Goal: Task Accomplishment & Management: Manage account settings

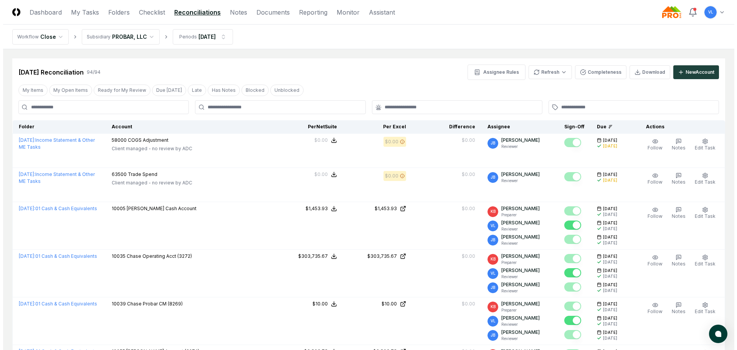
scroll to position [2033, 0]
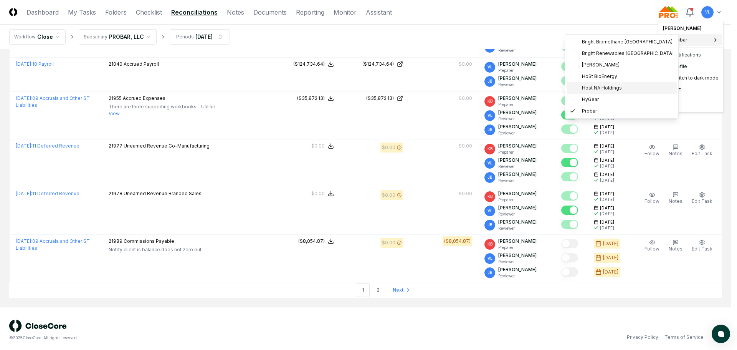
click at [597, 90] on span "Host NA Holdings" at bounding box center [602, 87] width 40 height 7
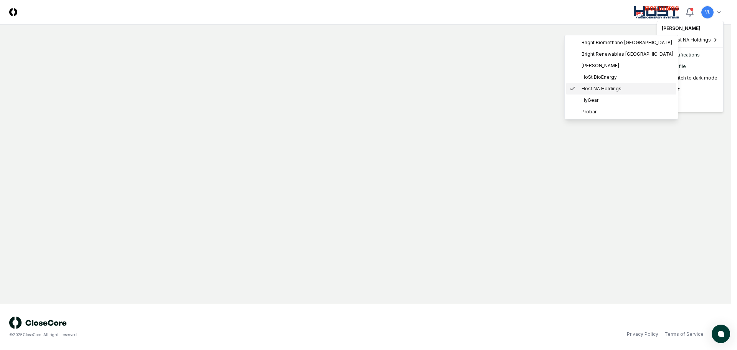
scroll to position [0, 0]
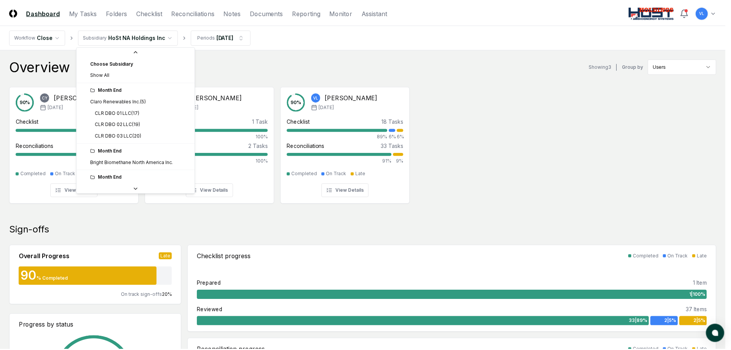
scroll to position [63, 0]
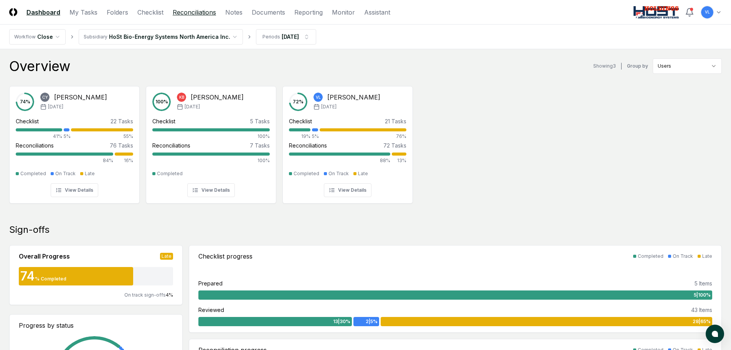
drag, startPoint x: 204, startPoint y: 16, endPoint x: 214, endPoint y: 16, distance: 10.0
click at [204, 16] on link "Reconciliations" at bounding box center [194, 12] width 43 height 9
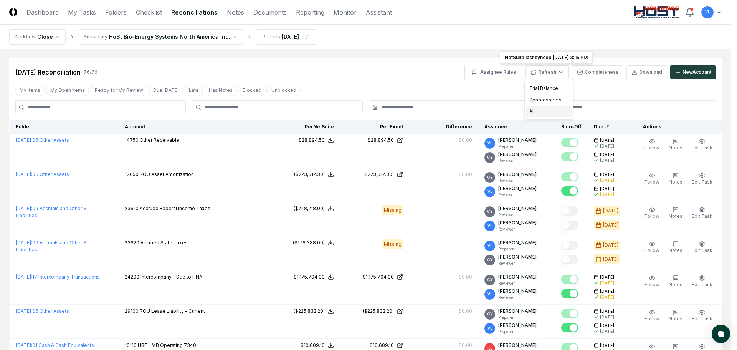
click at [546, 112] on div "All" at bounding box center [548, 112] width 45 height 12
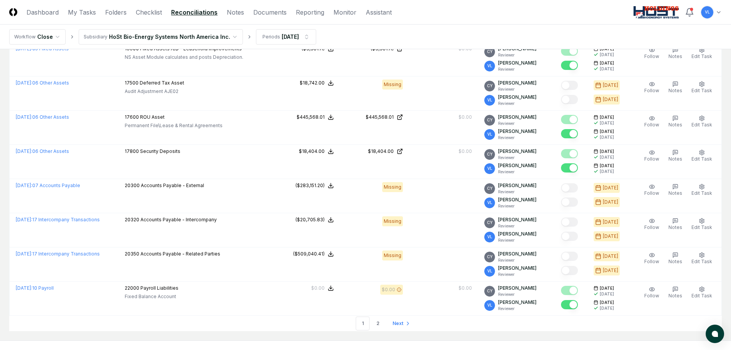
scroll to position [1574, 0]
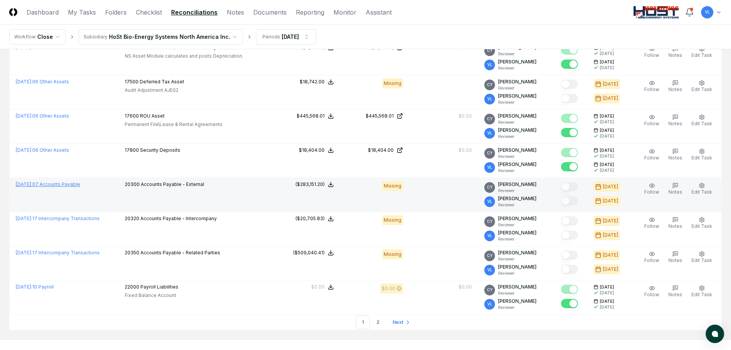
click at [79, 185] on link "[DATE] : 07 Accounts Payable" at bounding box center [48, 184] width 64 height 6
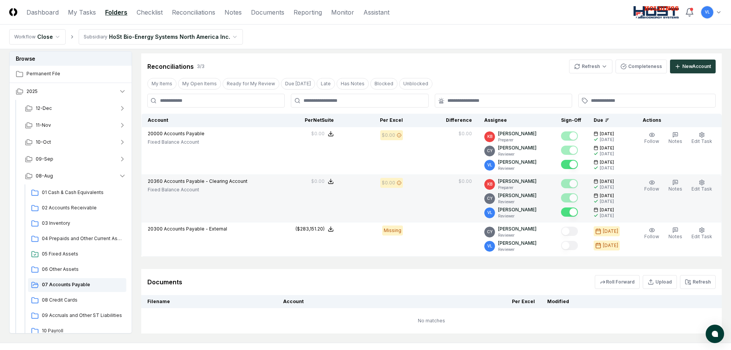
scroll to position [154, 0]
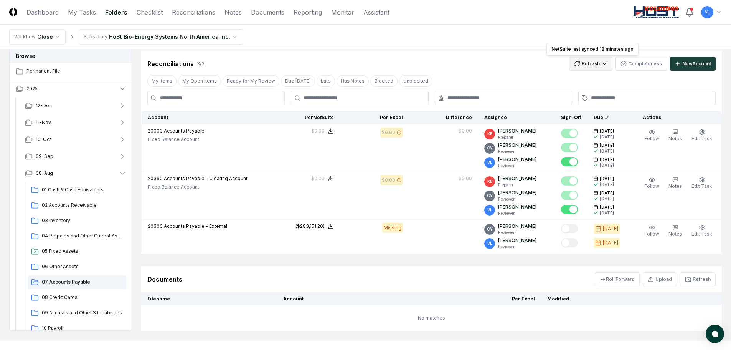
click at [581, 66] on html "CloseCore Dashboard My Tasks Folders Checklist Reconciliations Notes Documents …" at bounding box center [365, 115] width 731 height 539
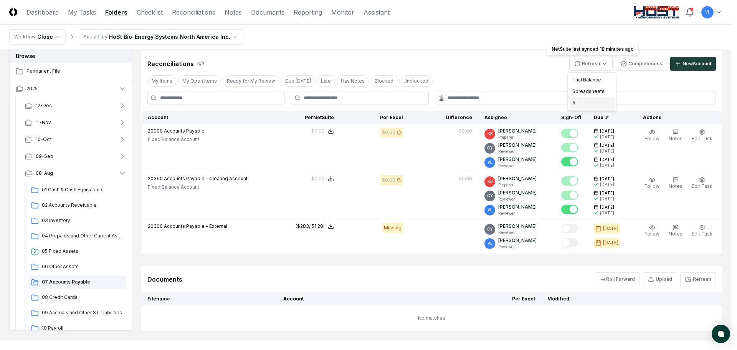
click at [580, 104] on div "All" at bounding box center [591, 103] width 45 height 12
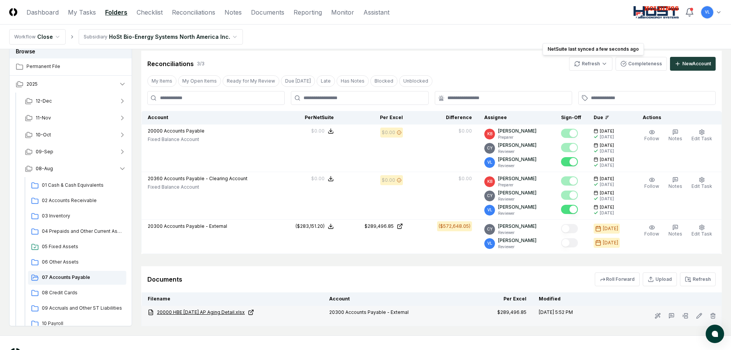
click at [244, 314] on link "20000 HBE [DATE] AP Aging Detail.xlsx" at bounding box center [232, 312] width 169 height 7
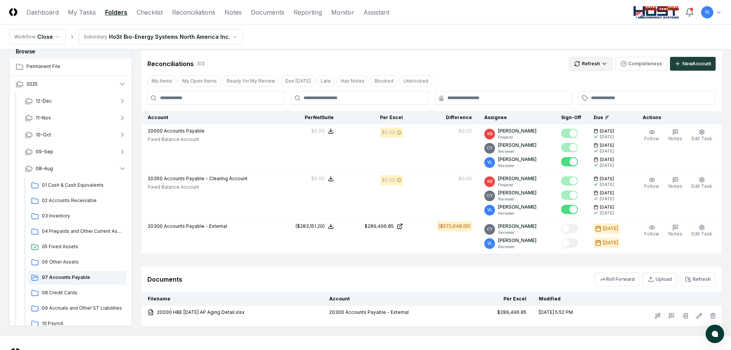
click at [592, 62] on html "CloseCore Dashboard My Tasks Folders Checklist Reconciliations Notes Documents …" at bounding box center [365, 113] width 731 height 535
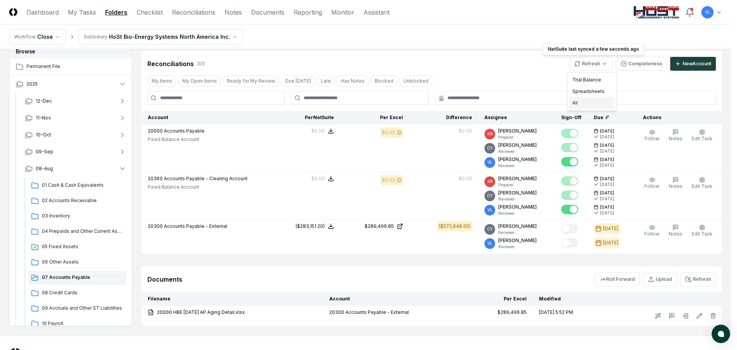
click at [584, 99] on div "All" at bounding box center [591, 103] width 45 height 12
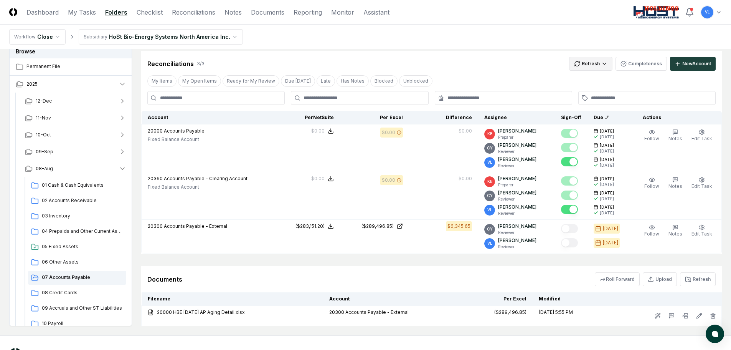
click at [586, 68] on html "CloseCore Dashboard My Tasks Folders Checklist Reconciliations Notes Documents …" at bounding box center [365, 113] width 731 height 535
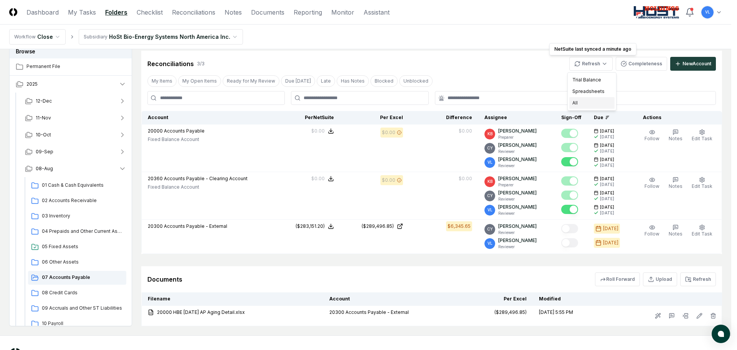
click at [582, 107] on div "All" at bounding box center [591, 103] width 45 height 12
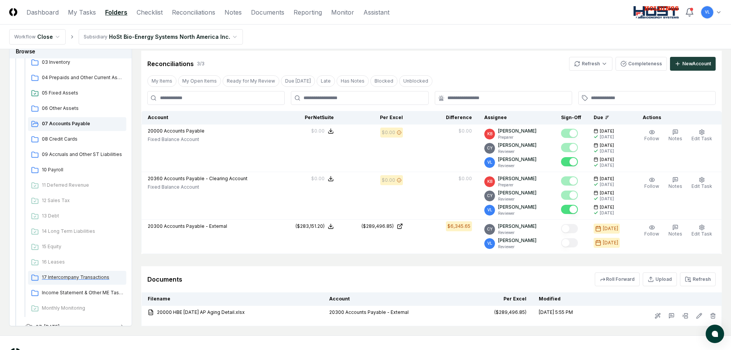
click at [93, 275] on span "17 Intercompany Transactions" at bounding box center [82, 277] width 81 height 7
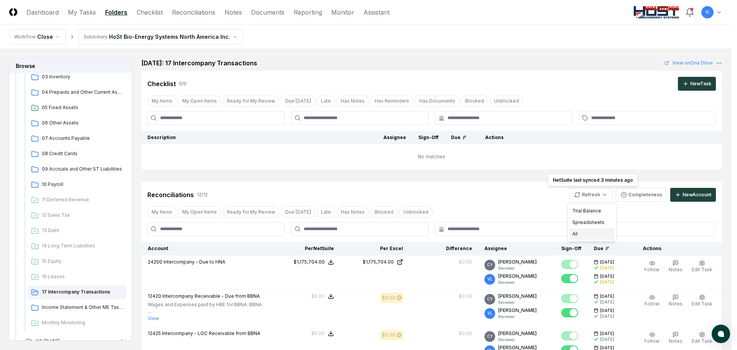
click at [590, 232] on div "All" at bounding box center [591, 234] width 45 height 12
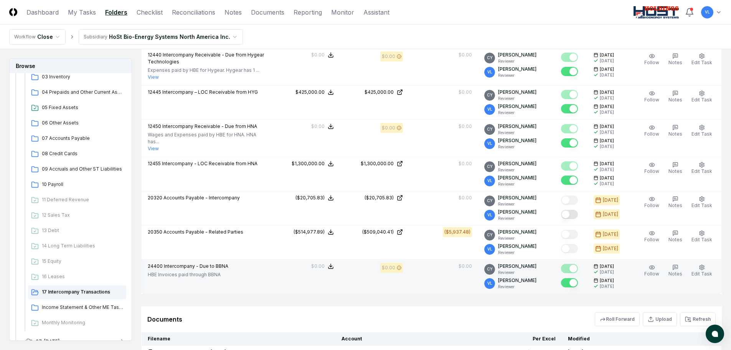
scroll to position [346, 0]
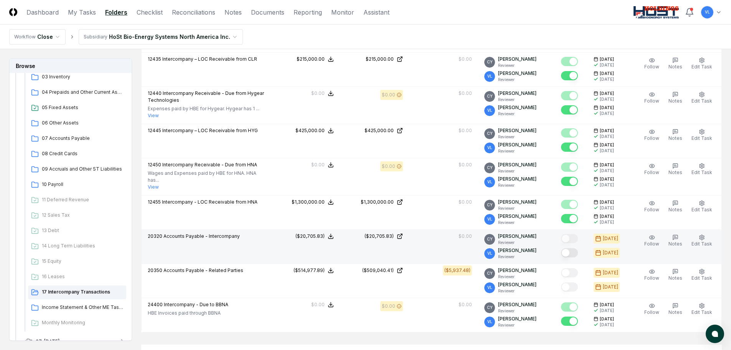
click at [578, 248] on button "Mark complete" at bounding box center [569, 252] width 17 height 9
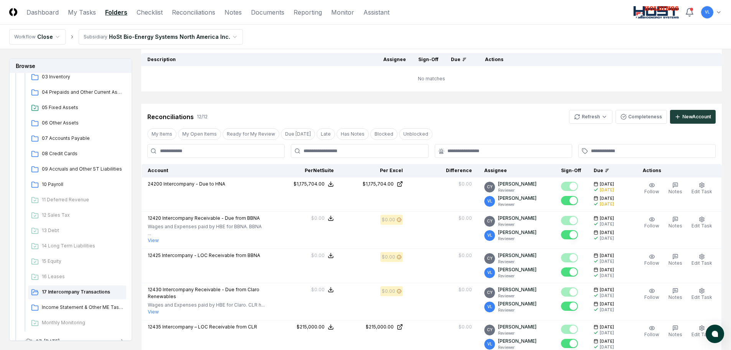
scroll to position [77, 0]
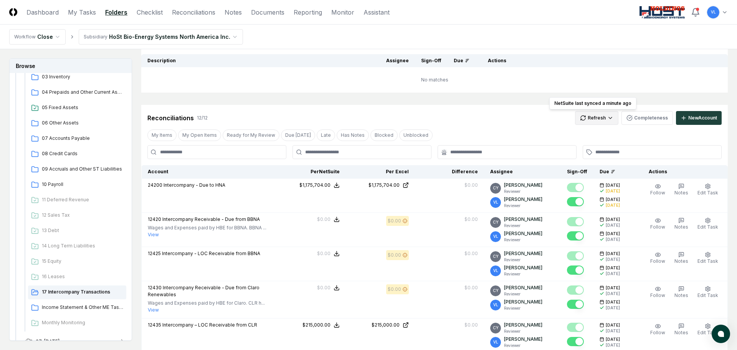
click at [590, 117] on html "CloseCore Dashboard My Tasks Folders Checklist Reconciliations Notes Documents …" at bounding box center [368, 346] width 737 height 847
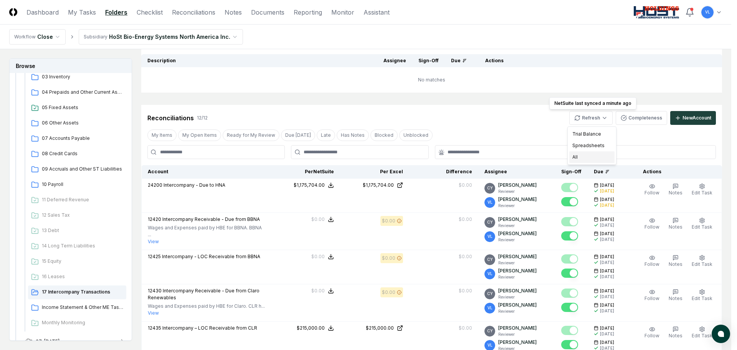
click at [584, 160] on div "All" at bounding box center [591, 157] width 45 height 12
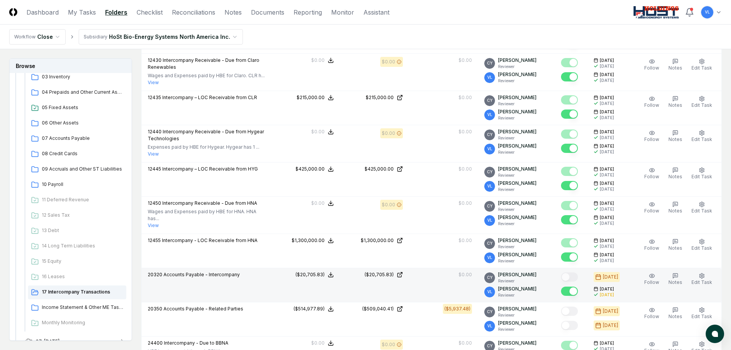
scroll to position [346, 0]
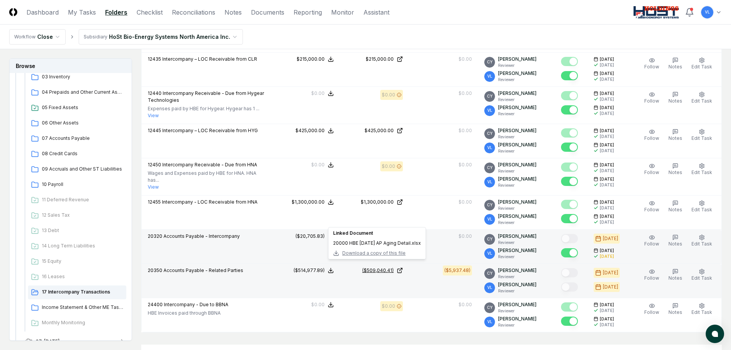
click at [403, 267] on icon at bounding box center [400, 270] width 6 height 6
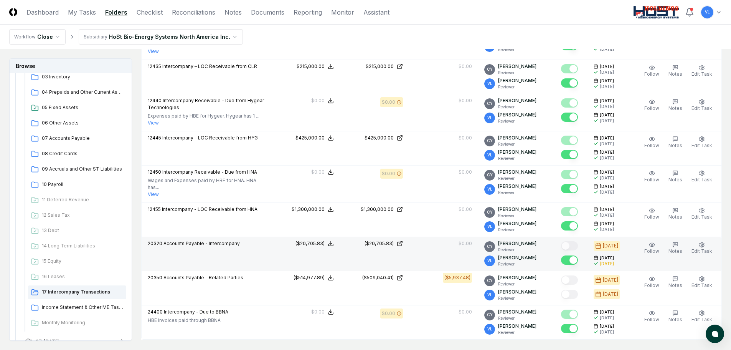
scroll to position [115, 0]
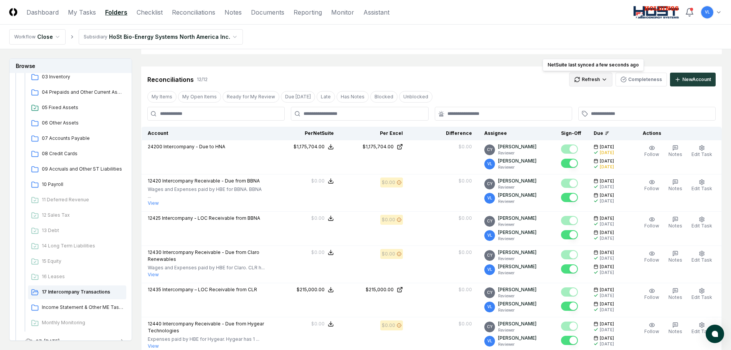
click at [588, 78] on html "CloseCore Dashboard My Tasks Folders Checklist Reconciliations Notes Documents …" at bounding box center [365, 311] width 731 height 853
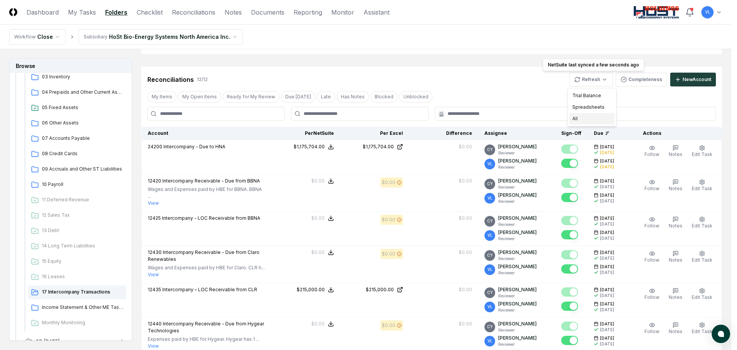
click at [579, 118] on div "All" at bounding box center [591, 119] width 45 height 12
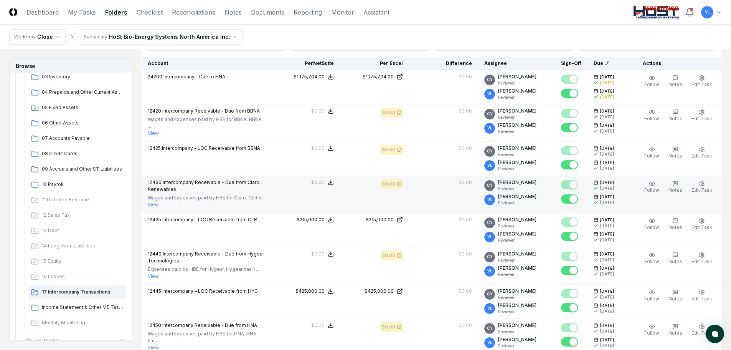
scroll to position [77, 0]
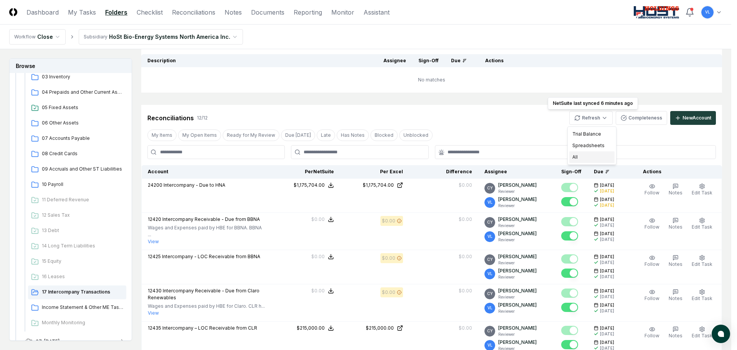
click at [580, 161] on div "All" at bounding box center [591, 157] width 45 height 12
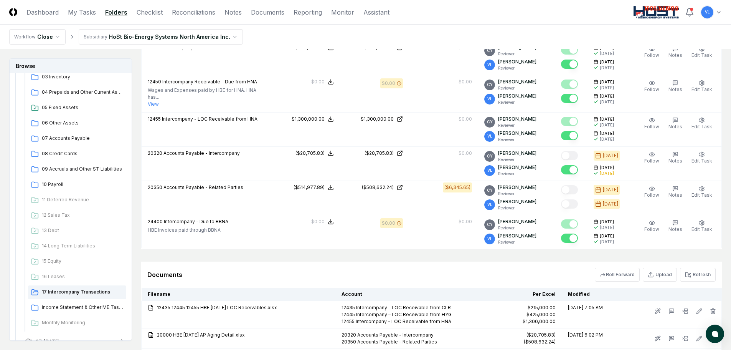
scroll to position [461, 0]
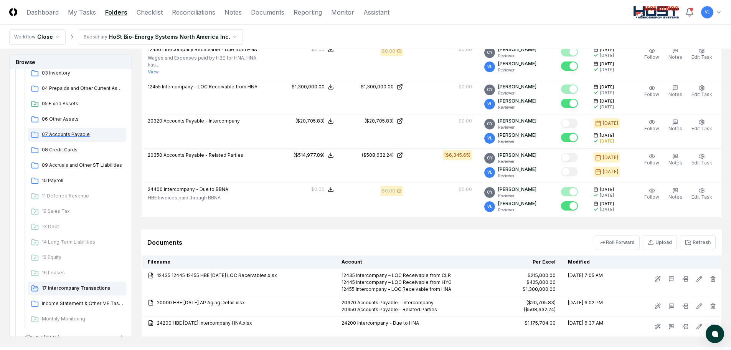
click at [71, 131] on span "07 Accounts Payable" at bounding box center [82, 134] width 81 height 7
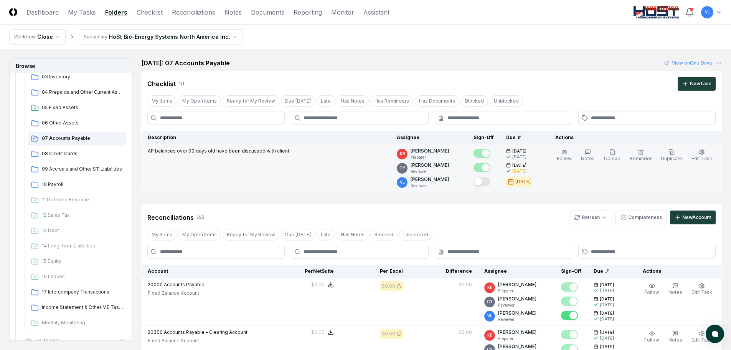
click at [487, 182] on button "Mark complete" at bounding box center [482, 181] width 17 height 9
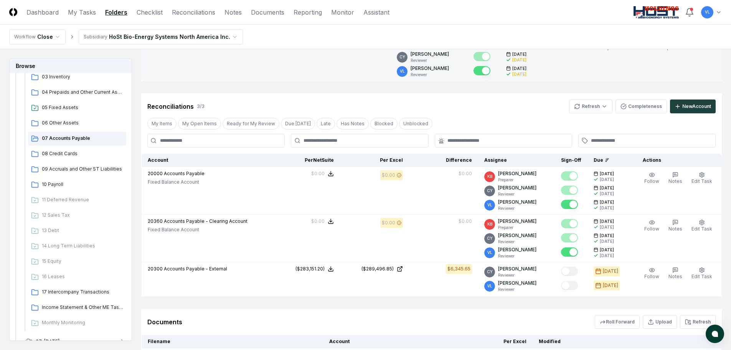
scroll to position [115, 0]
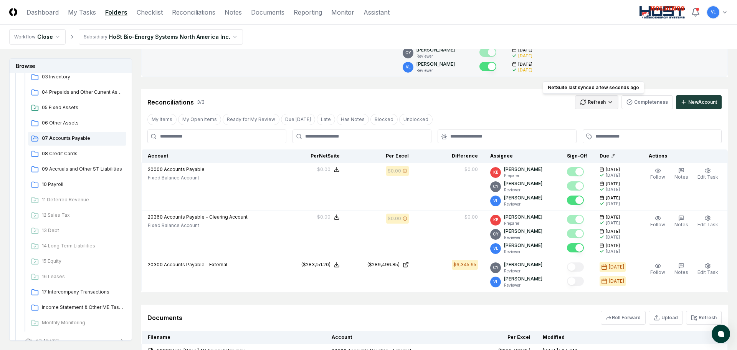
click at [585, 103] on html "CloseCore Dashboard My Tasks Folders Checklist Reconciliations Notes Documents …" at bounding box center [368, 152] width 737 height 535
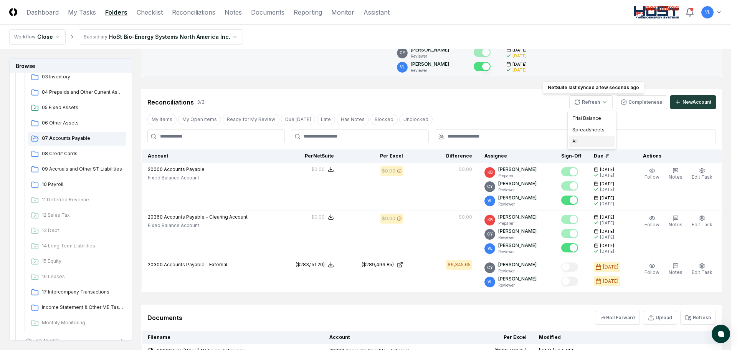
click at [579, 143] on div "All" at bounding box center [591, 142] width 45 height 12
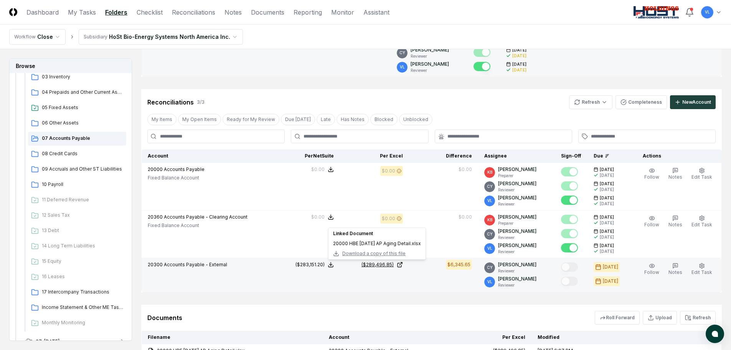
click at [402, 263] on icon at bounding box center [400, 265] width 4 height 4
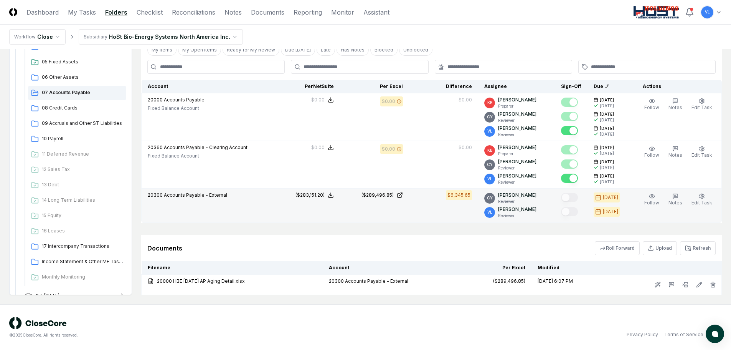
scroll to position [185, 0]
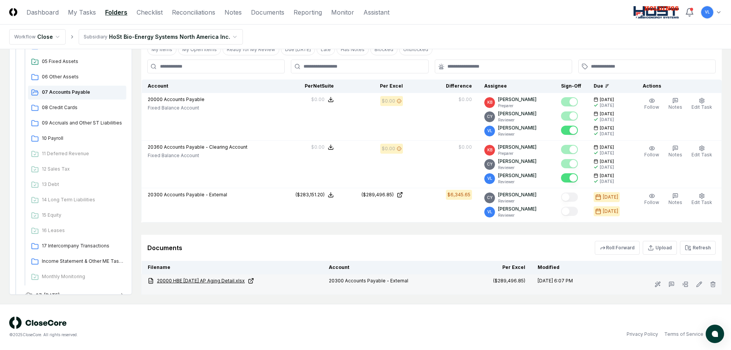
click at [253, 281] on icon at bounding box center [251, 281] width 6 height 6
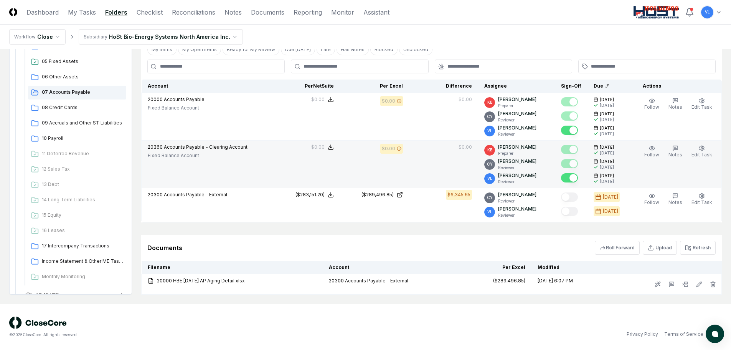
scroll to position [0, 0]
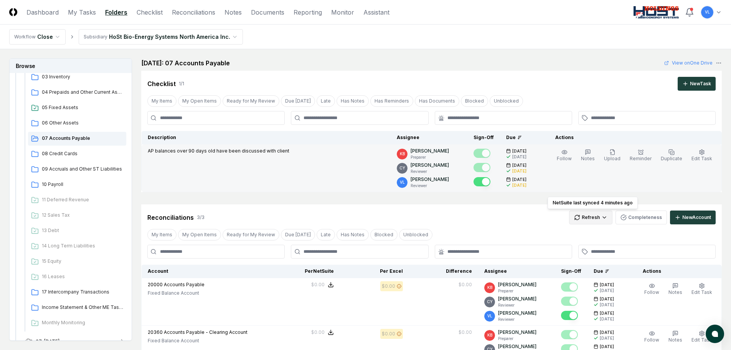
click at [590, 216] on html "CloseCore Dashboard My Tasks Folders Checklist Reconciliations Notes Documents …" at bounding box center [365, 267] width 731 height 535
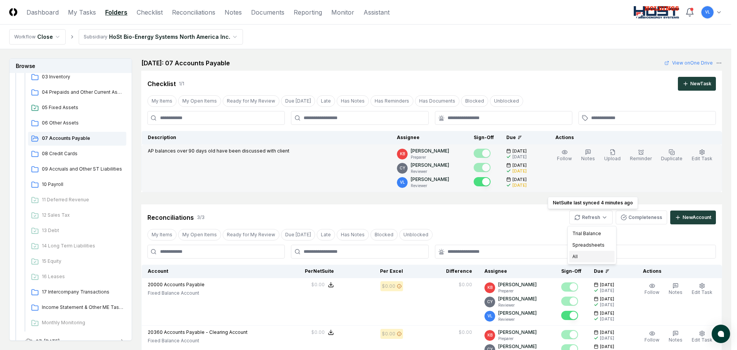
click at [581, 254] on div "All" at bounding box center [591, 257] width 45 height 12
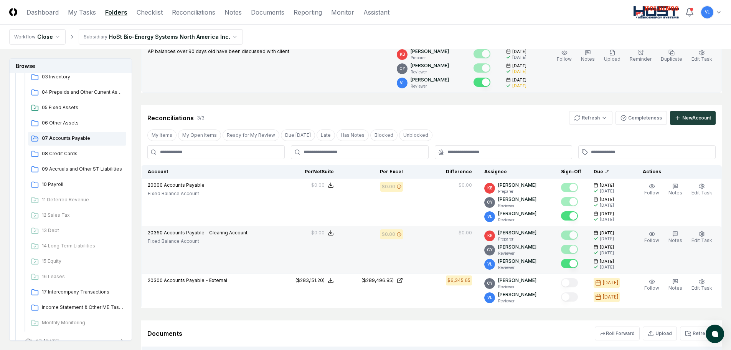
scroll to position [77, 0]
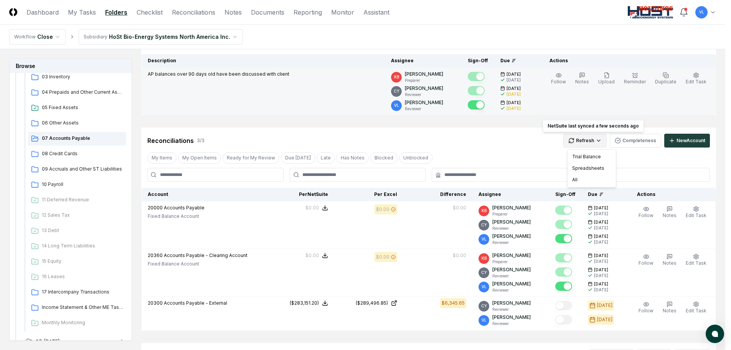
click at [591, 137] on html "CloseCore Dashboard My Tasks Folders Checklist Reconciliations Notes Documents …" at bounding box center [365, 190] width 731 height 535
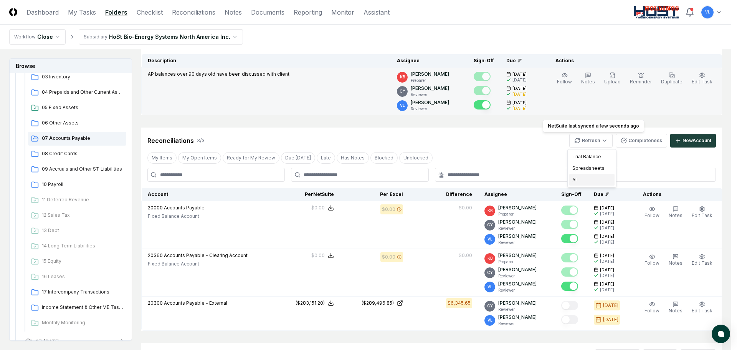
click at [578, 177] on div "All" at bounding box center [591, 180] width 45 height 12
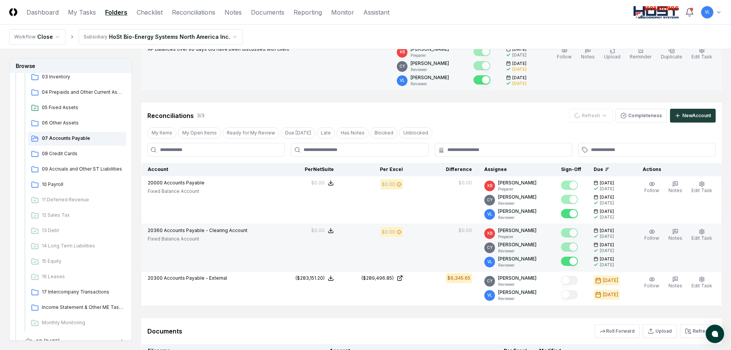
scroll to position [154, 0]
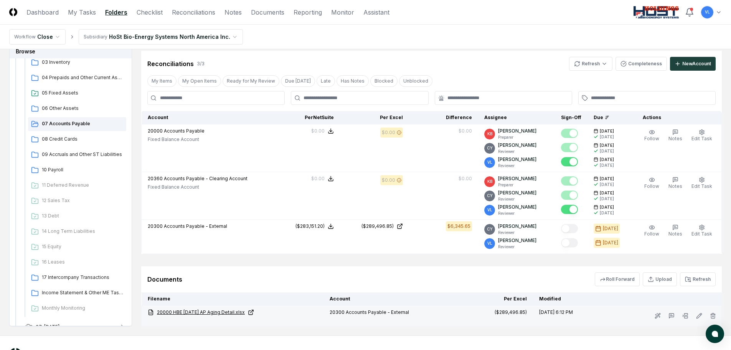
click at [253, 310] on icon at bounding box center [253, 311] width 2 height 2
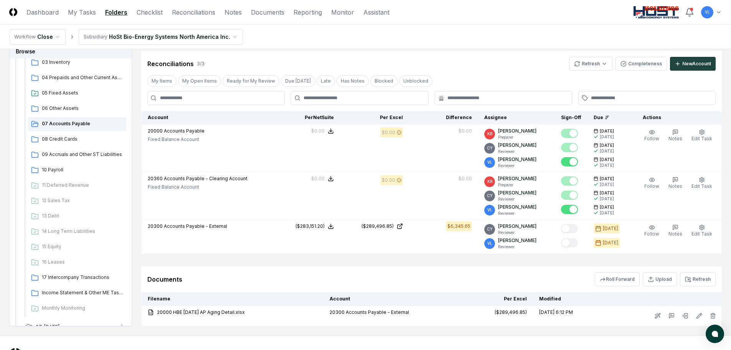
scroll to position [115, 0]
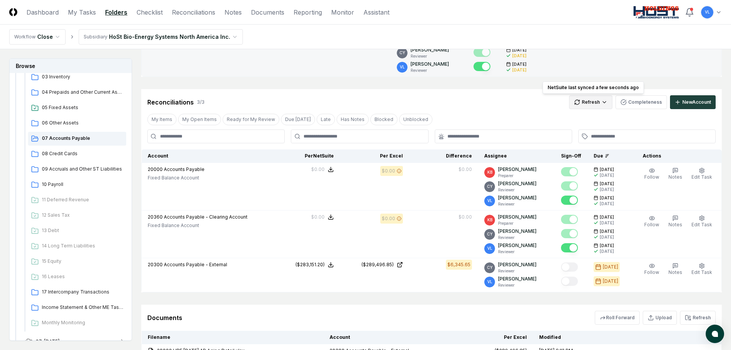
click at [590, 102] on html "CloseCore Dashboard My Tasks Folders Checklist Reconciliations Notes Documents …" at bounding box center [365, 152] width 731 height 535
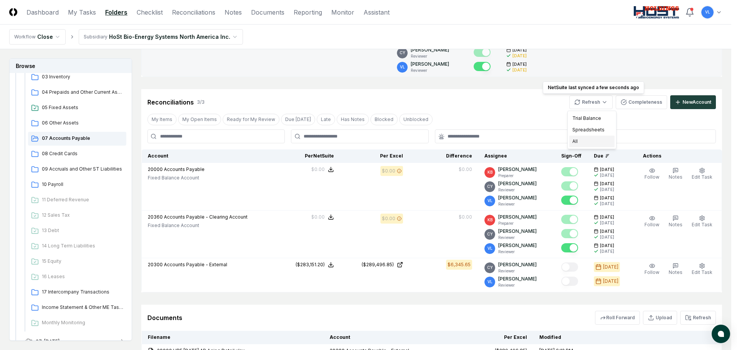
click at [579, 142] on div "All" at bounding box center [591, 142] width 45 height 12
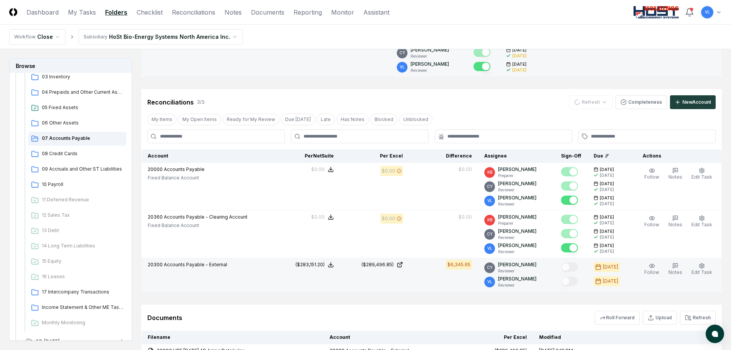
scroll to position [154, 0]
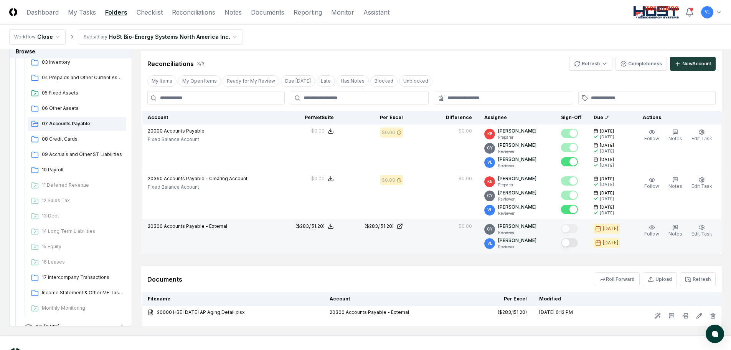
click at [575, 245] on button "Mark complete" at bounding box center [569, 242] width 17 height 9
click at [91, 279] on span "17 Intercompany Transactions" at bounding box center [82, 277] width 81 height 7
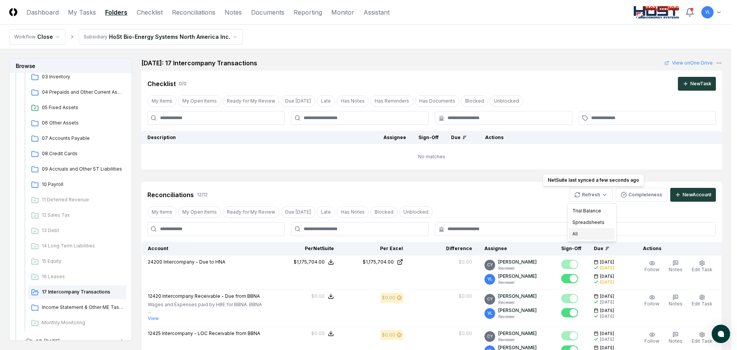
click at [584, 233] on div "All" at bounding box center [591, 234] width 45 height 12
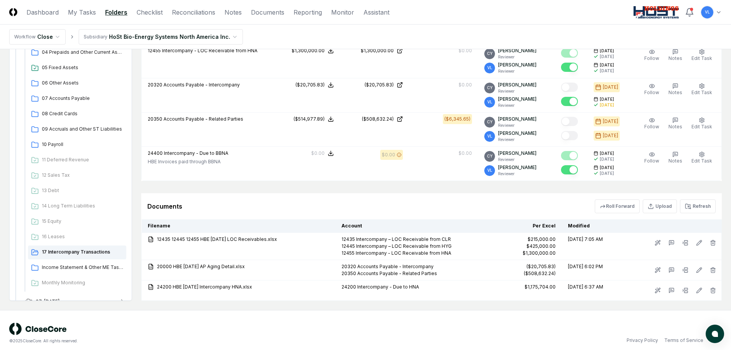
scroll to position [113, 0]
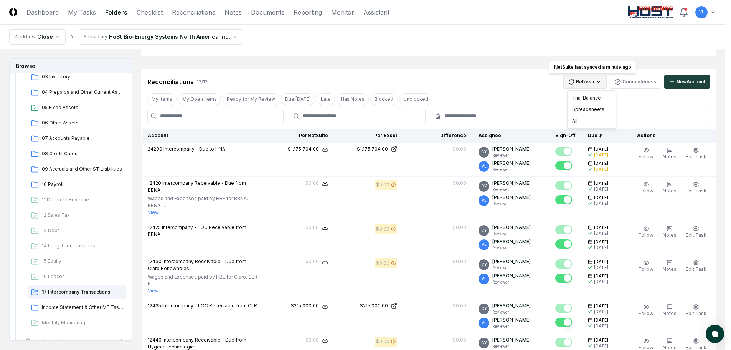
click at [581, 83] on html "CloseCore Dashboard My Tasks Folders Checklist Reconciliations Notes Documents …" at bounding box center [365, 323] width 731 height 873
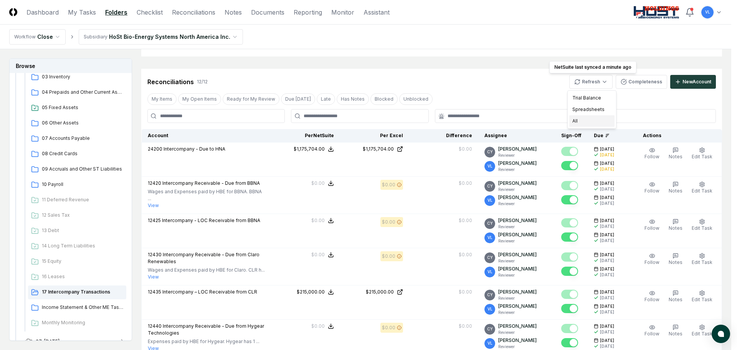
click at [582, 124] on div "All" at bounding box center [591, 121] width 45 height 12
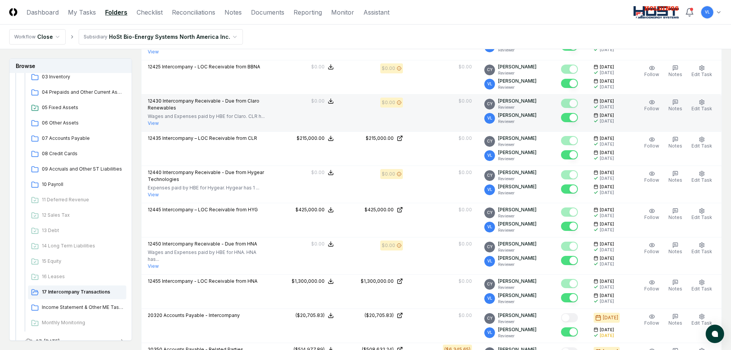
scroll to position [36, 0]
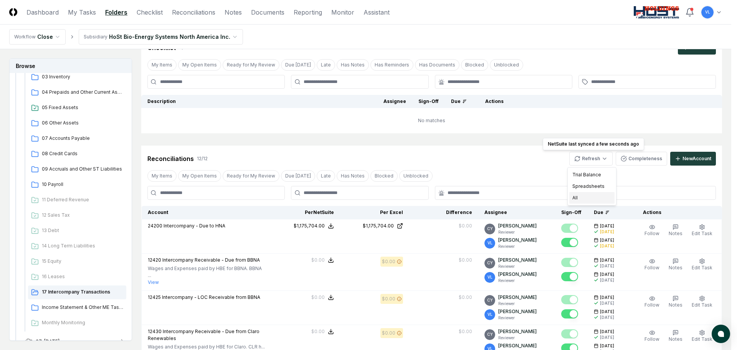
click at [580, 199] on div "All" at bounding box center [591, 198] width 45 height 12
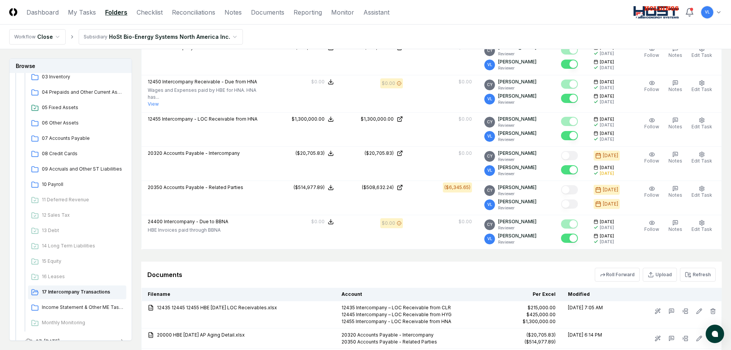
scroll to position [458, 0]
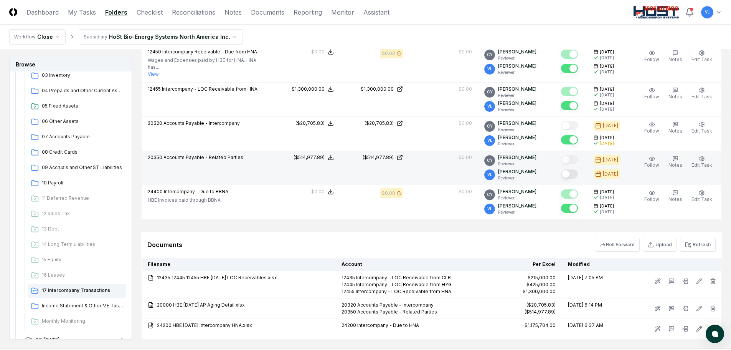
click at [576, 169] on button "Mark complete" at bounding box center [569, 173] width 17 height 9
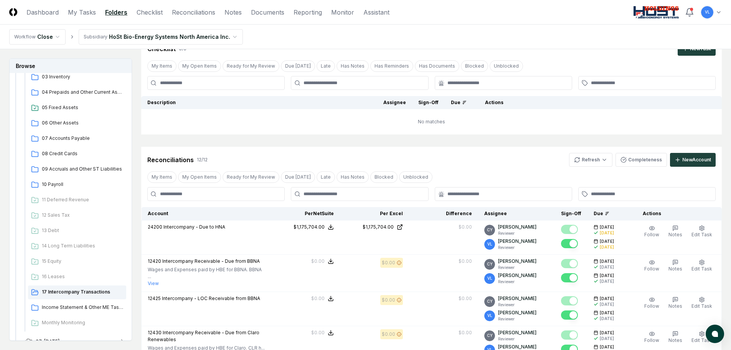
scroll to position [0, 0]
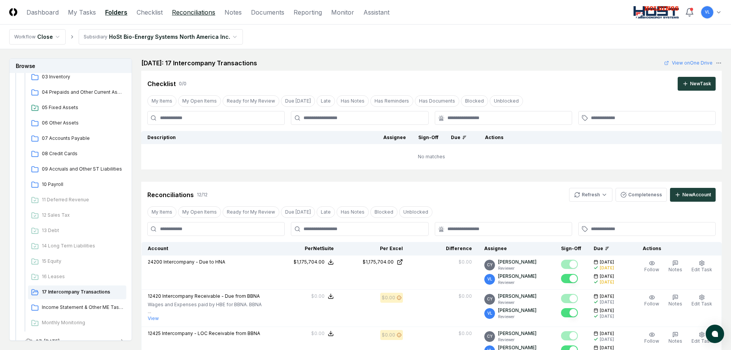
click at [198, 16] on link "Reconciliations" at bounding box center [193, 12] width 43 height 9
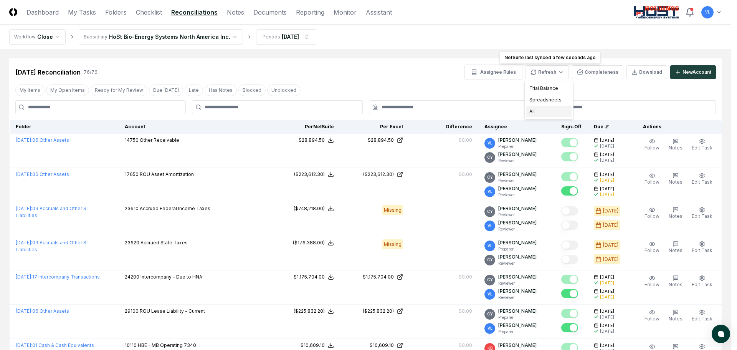
click at [549, 108] on div "All" at bounding box center [548, 112] width 45 height 12
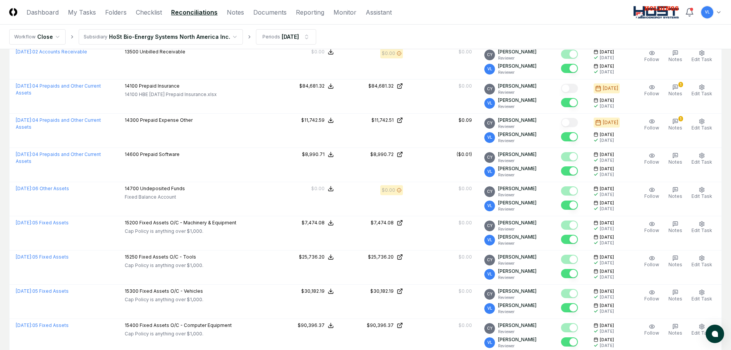
scroll to position [1037, 0]
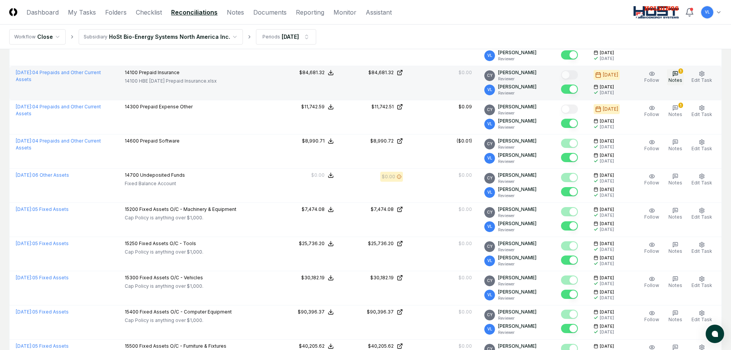
click at [676, 73] on icon "button" at bounding box center [676, 73] width 2 height 0
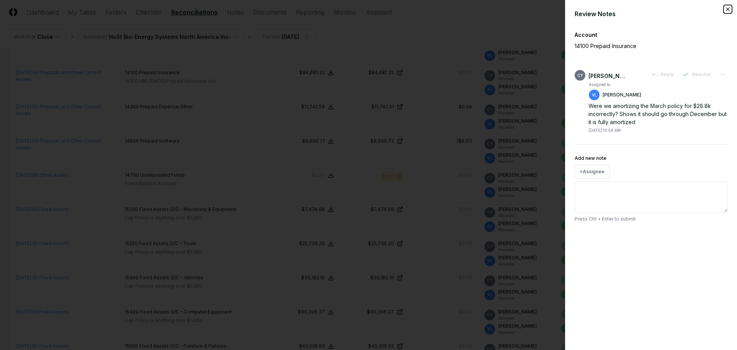
click at [726, 7] on icon "button" at bounding box center [728, 9] width 6 height 6
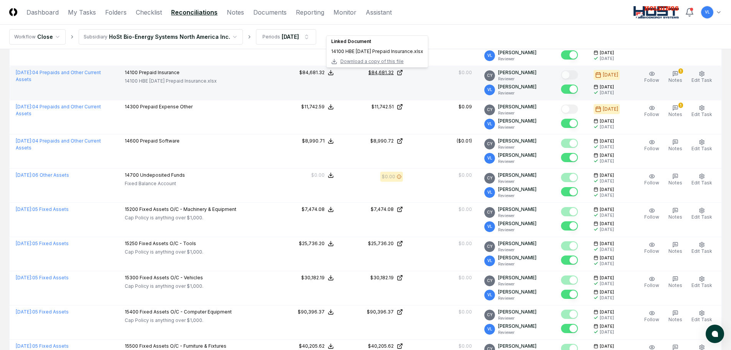
click at [403, 72] on icon at bounding box center [400, 72] width 6 height 6
click at [677, 75] on icon "button" at bounding box center [675, 73] width 5 height 5
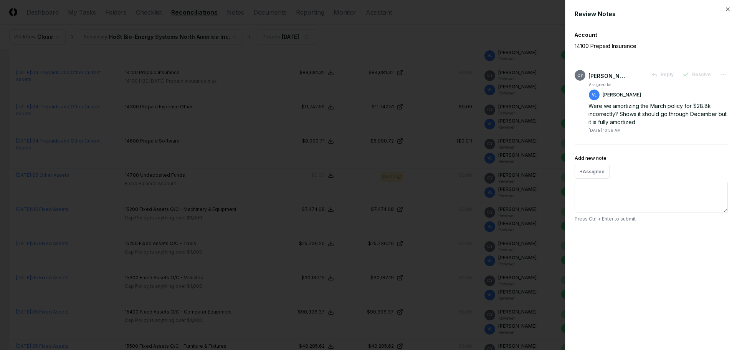
click at [641, 189] on textarea "Add new note" at bounding box center [651, 197] width 153 height 31
type textarea "*"
type textarea "**"
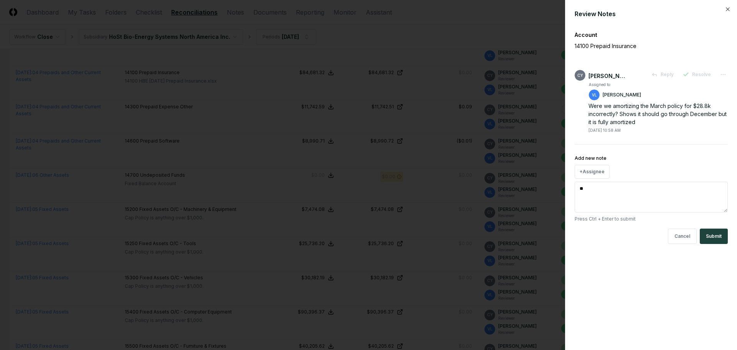
type textarea "*"
type textarea "***"
type textarea "*"
type textarea "***"
type textarea "*"
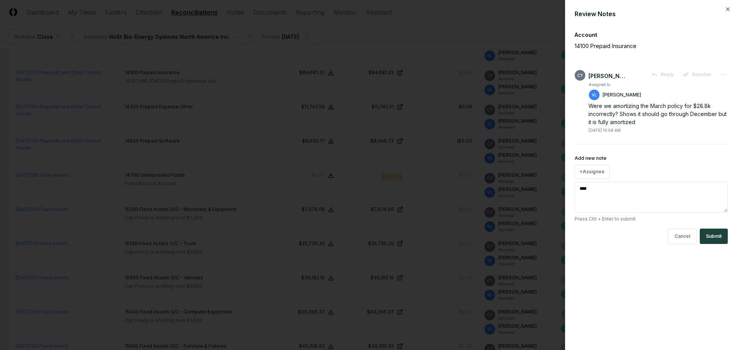
type textarea "*****"
type textarea "*"
type textarea "******"
type textarea "*"
type textarea "*******"
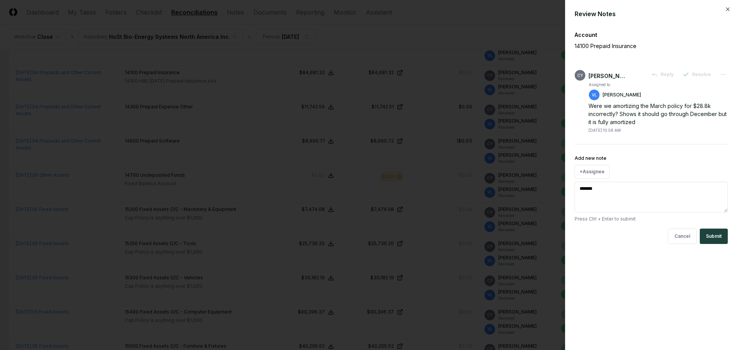
type textarea "*"
type textarea "********"
type textarea "*"
type textarea "**********"
type textarea "*"
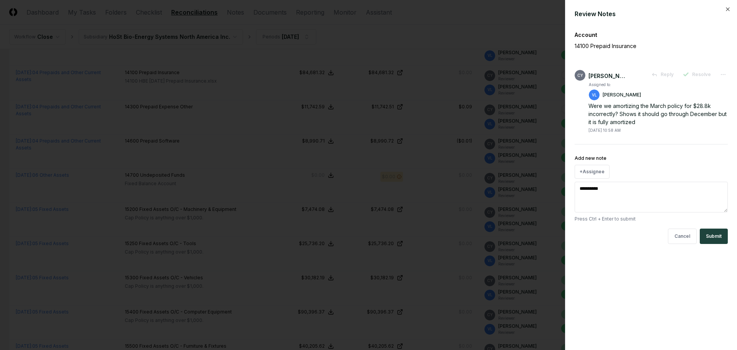
type textarea "**********"
type textarea "*"
type textarea "**********"
type textarea "*"
type textarea "**********"
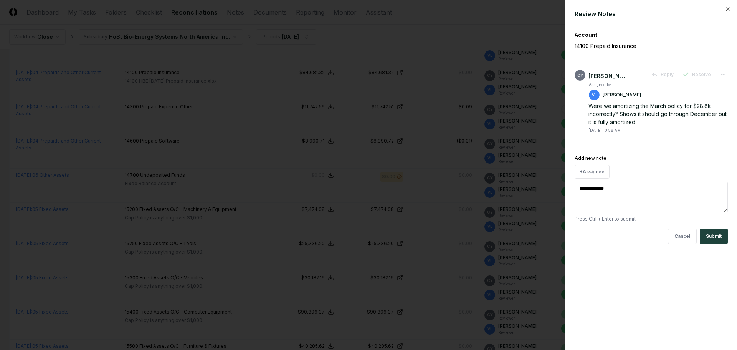
type textarea "*"
type textarea "**********"
type textarea "*"
type textarea "**********"
type textarea "*"
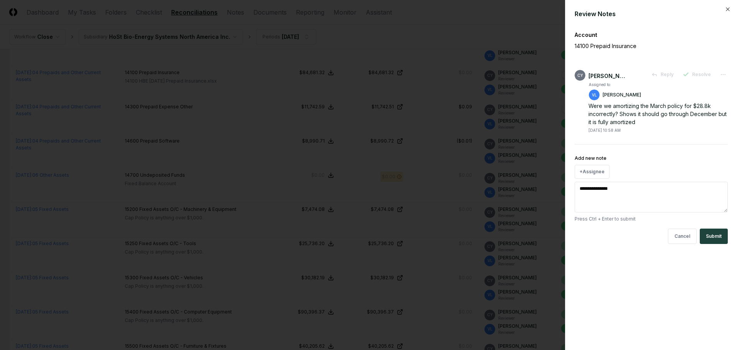
type textarea "**********"
type textarea "*"
type textarea "**********"
type textarea "*"
type textarea "**********"
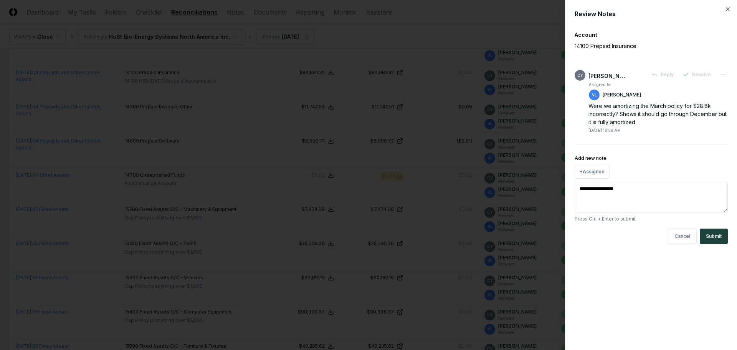
type textarea "*"
type textarea "**********"
type textarea "*"
type textarea "**********"
type textarea "*"
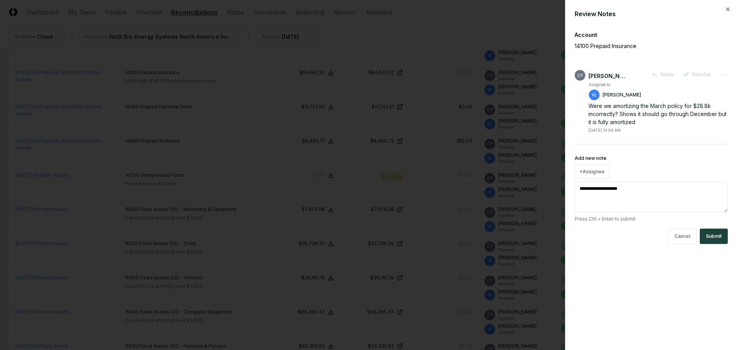
type textarea "**********"
type textarea "*"
type textarea "**********"
type textarea "*"
type textarea "**********"
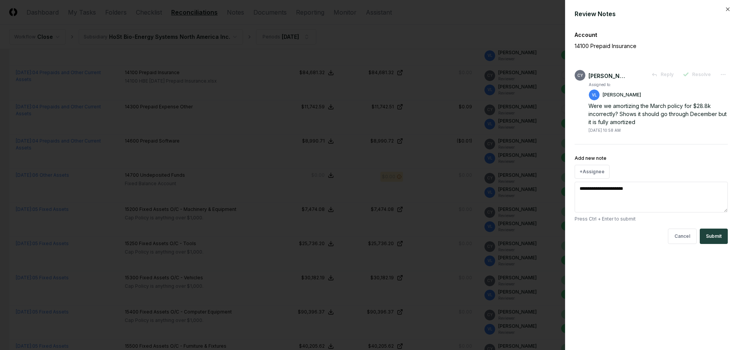
type textarea "*"
type textarea "**********"
type textarea "*"
type textarea "**********"
type textarea "*"
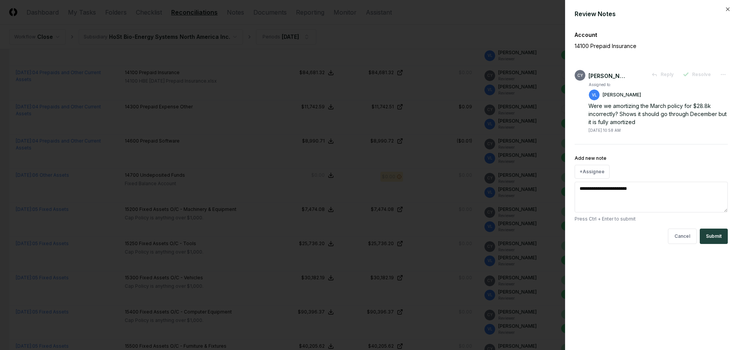
type textarea "**********"
type textarea "*"
type textarea "**********"
type textarea "*"
type textarea "**********"
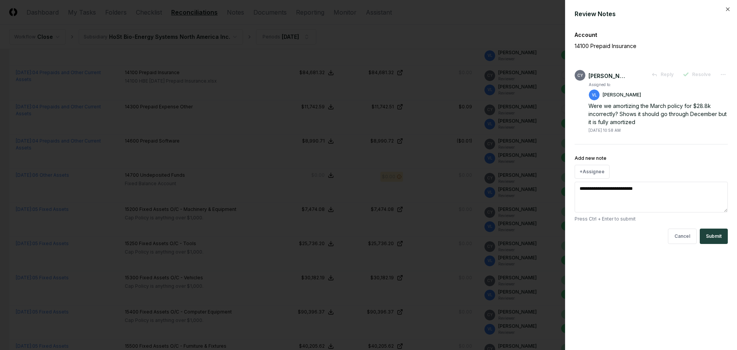
type textarea "*"
type textarea "**********"
type textarea "*"
type textarea "**********"
type textarea "*"
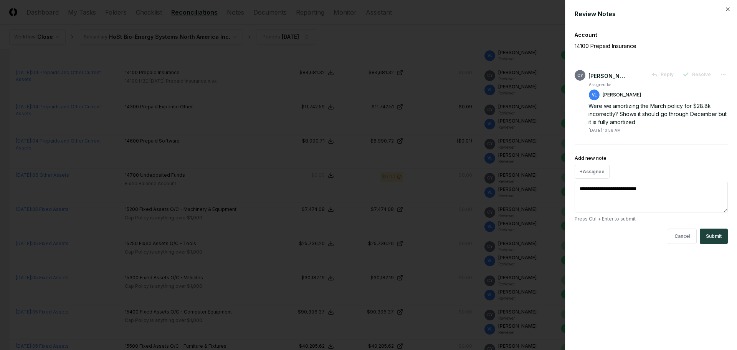
type textarea "**********"
type textarea "*"
type textarea "**********"
type textarea "*"
type textarea "**********"
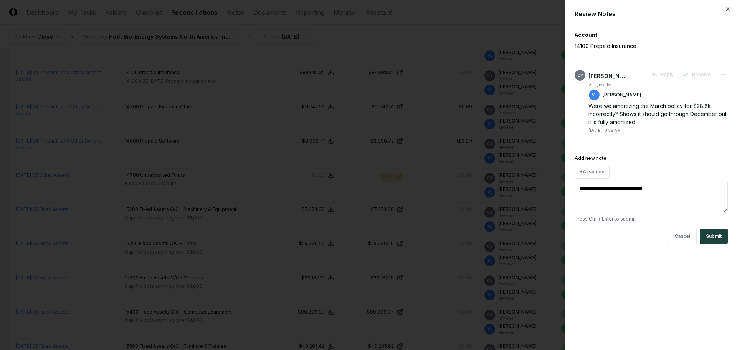
type textarea "*"
type textarea "**********"
type textarea "*"
type textarea "**********"
type textarea "*"
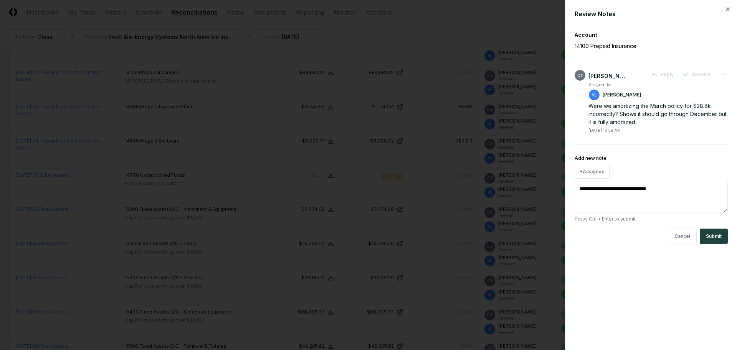
type textarea "**********"
type textarea "*"
type textarea "**********"
type textarea "*"
type textarea "**********"
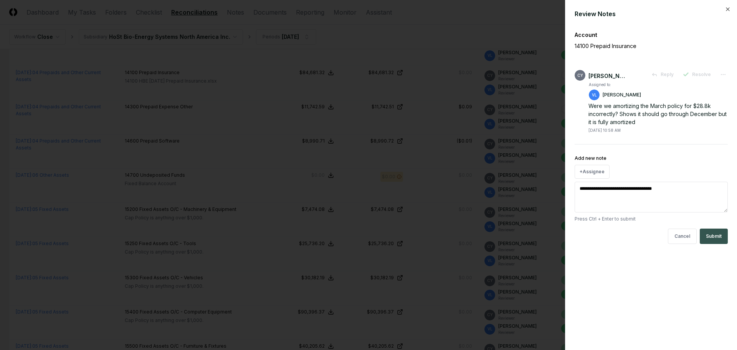
click at [716, 233] on button "Submit" at bounding box center [714, 235] width 28 height 15
type textarea "*"
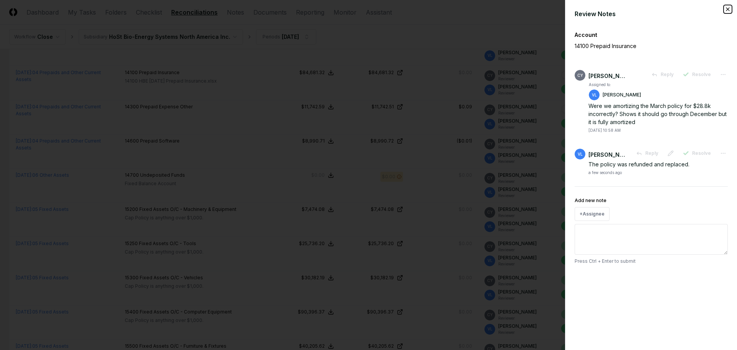
click at [729, 10] on icon "button" at bounding box center [728, 9] width 6 height 6
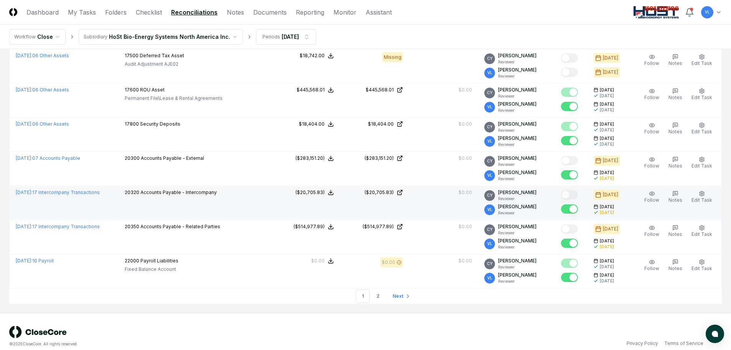
scroll to position [1609, 0]
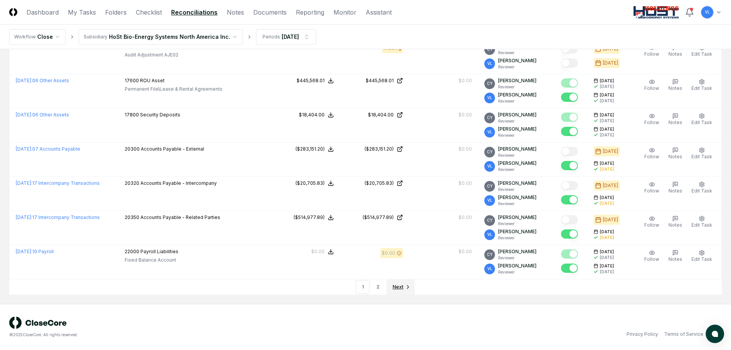
click at [394, 288] on span "Next" at bounding box center [398, 286] width 11 height 7
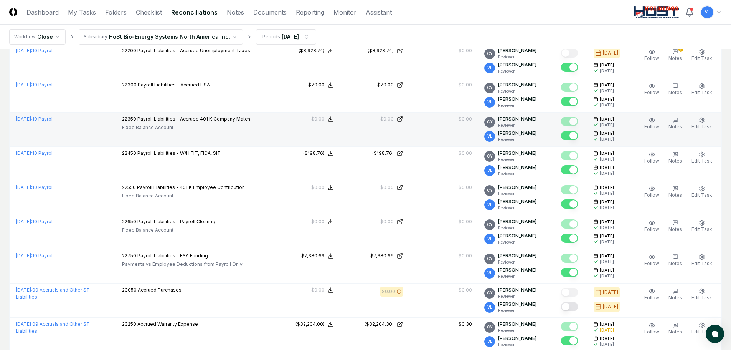
scroll to position [230, 0]
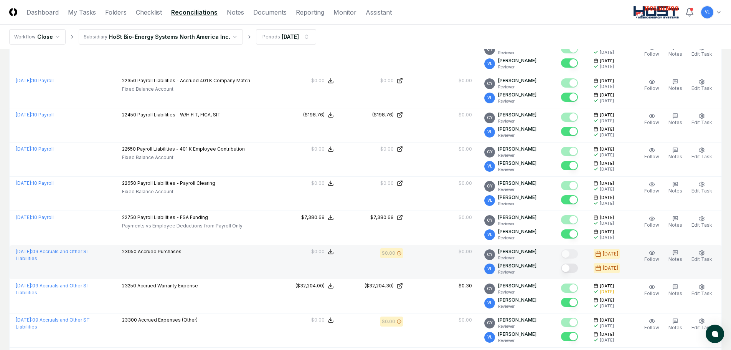
click at [570, 266] on button "Mark complete" at bounding box center [569, 267] width 17 height 9
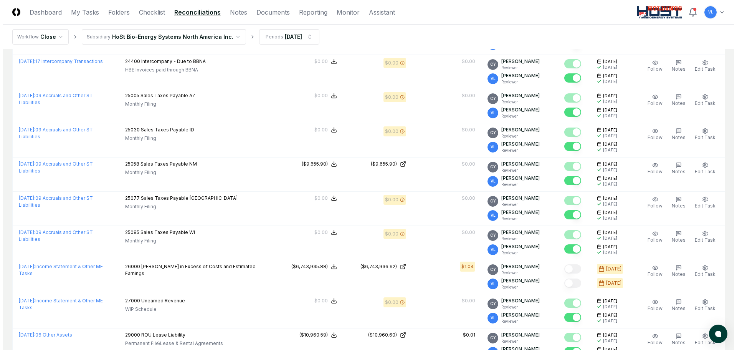
scroll to position [653, 0]
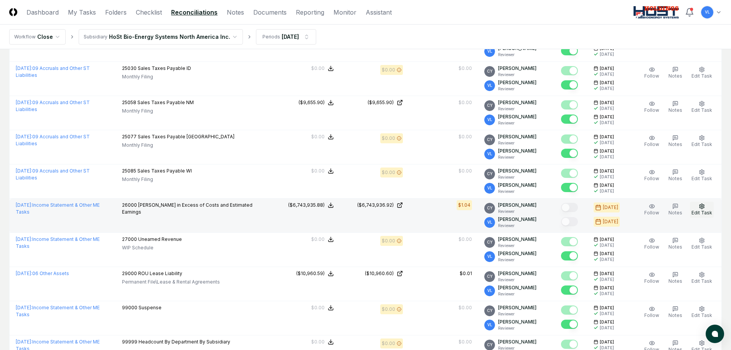
click at [709, 213] on span "Edit Task" at bounding box center [702, 213] width 21 height 6
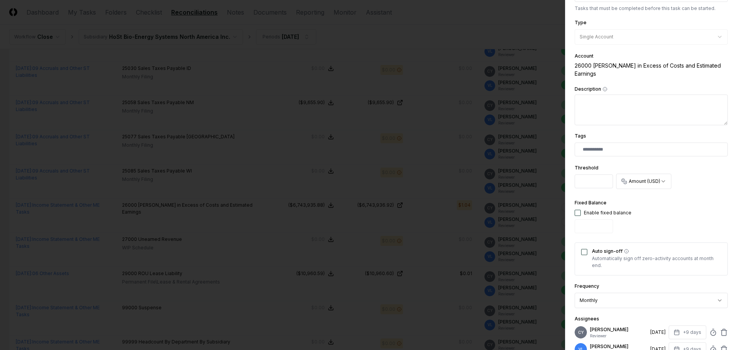
scroll to position [115, 0]
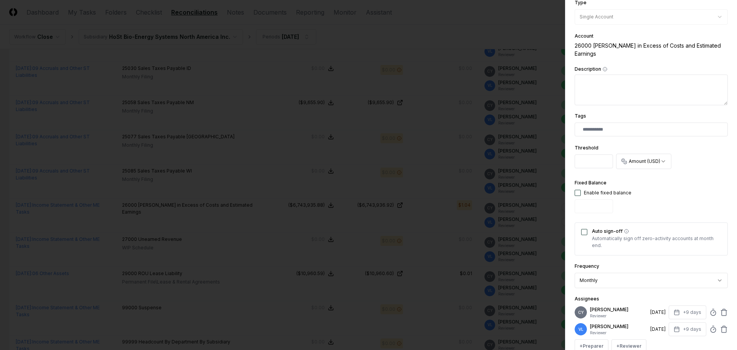
click at [589, 155] on input "*" at bounding box center [594, 161] width 38 height 14
drag, startPoint x: 589, startPoint y: 155, endPoint x: 574, endPoint y: 157, distance: 15.1
click at [574, 157] on div "**********" at bounding box center [651, 175] width 172 height 350
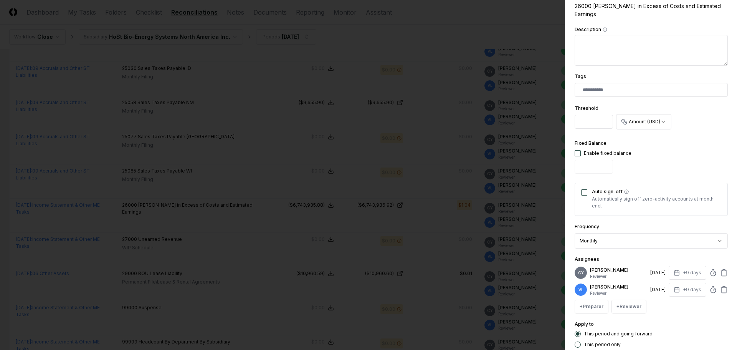
scroll to position [194, 0]
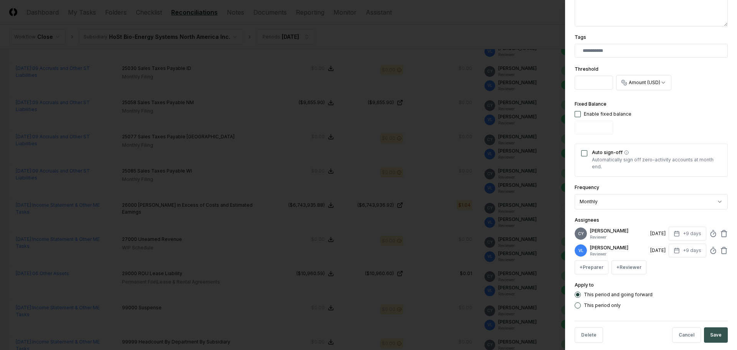
type input "****"
click at [711, 327] on button "Save" at bounding box center [716, 334] width 24 height 15
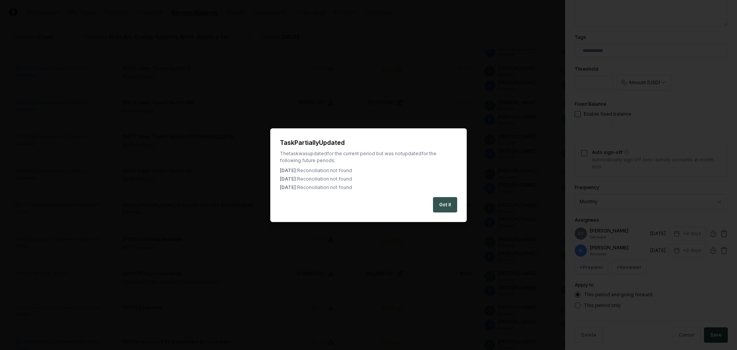
click at [439, 207] on button "Got it" at bounding box center [445, 204] width 24 height 15
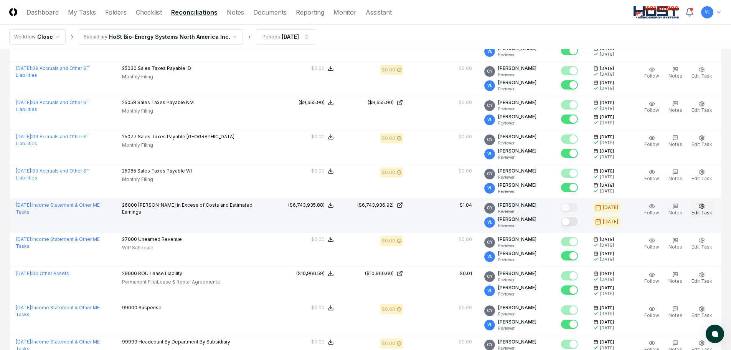
click at [703, 207] on circle "button" at bounding box center [702, 206] width 2 height 2
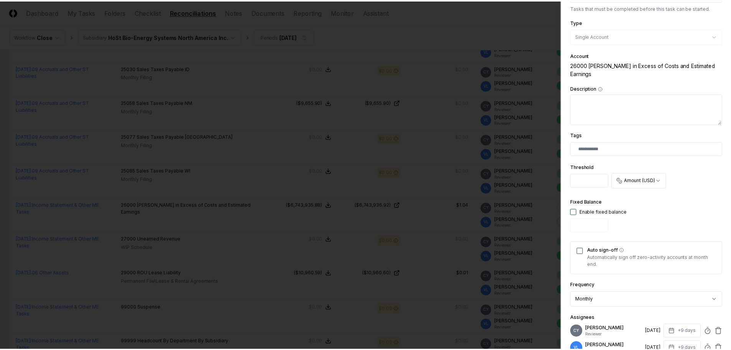
scroll to position [192, 0]
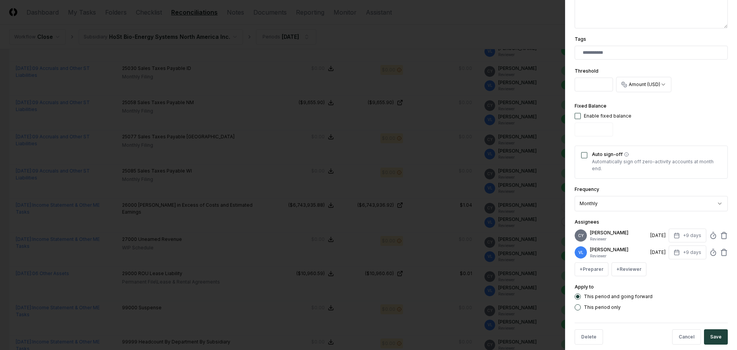
click at [578, 304] on button "This period only" at bounding box center [578, 307] width 6 height 6
click at [711, 329] on button "Save" at bounding box center [716, 336] width 24 height 15
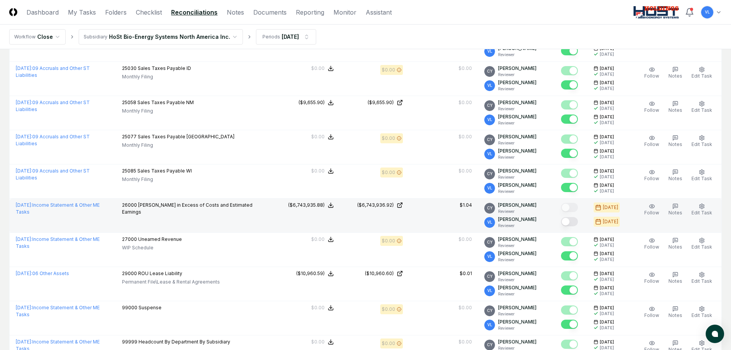
click at [578, 220] on button "Mark complete" at bounding box center [569, 221] width 17 height 9
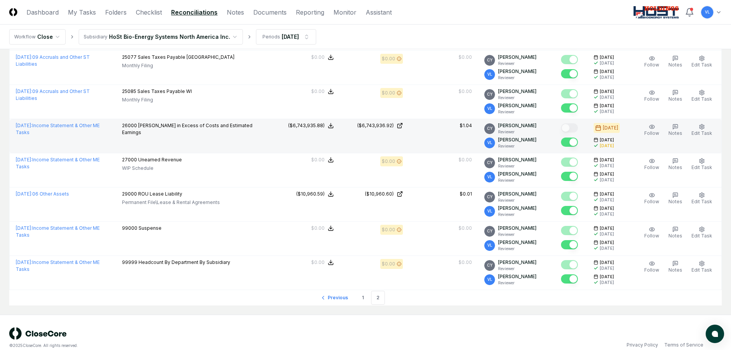
scroll to position [743, 0]
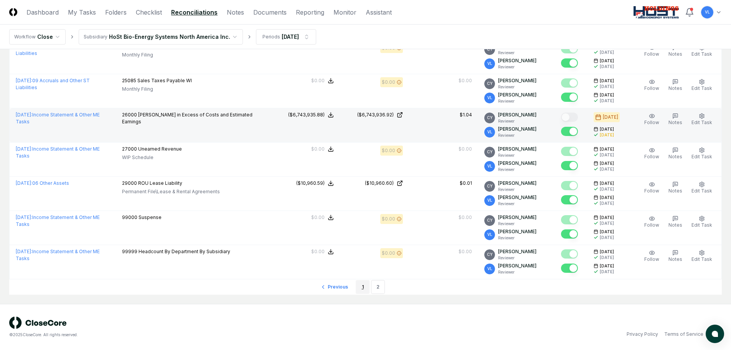
click at [360, 288] on link "1" at bounding box center [363, 287] width 14 height 14
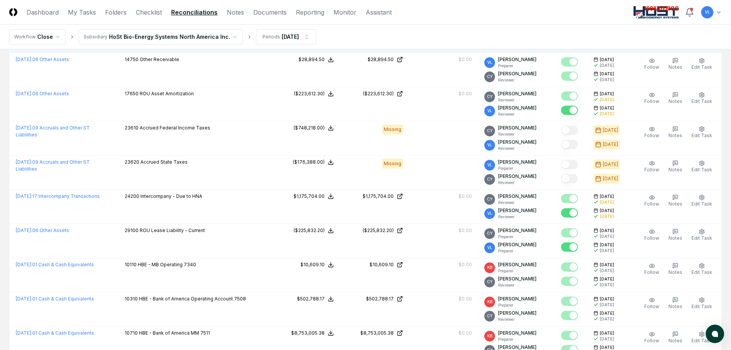
scroll to position [35, 0]
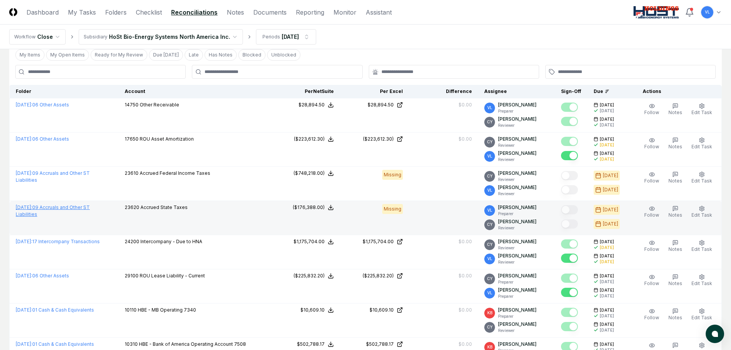
click at [66, 209] on link "[DATE] : 09 Accruals and Other ST Liabilities" at bounding box center [53, 210] width 74 height 13
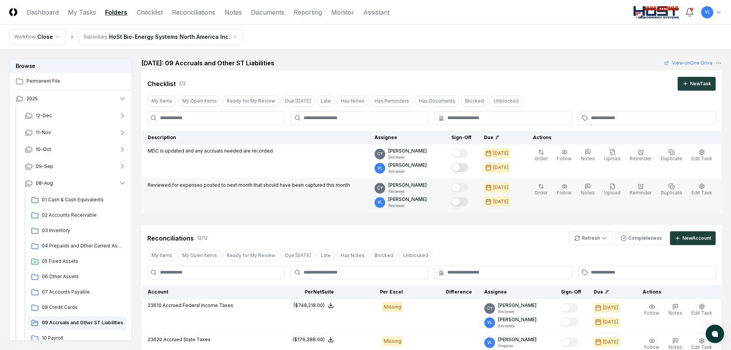
drag, startPoint x: 466, startPoint y: 171, endPoint x: 471, endPoint y: 180, distance: 10.1
click at [466, 171] on button "Mark complete" at bounding box center [459, 167] width 17 height 9
click at [465, 203] on button "Mark complete" at bounding box center [459, 201] width 17 height 9
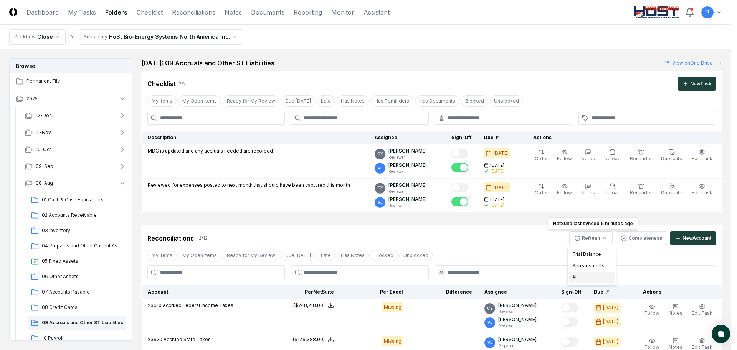
click at [578, 277] on div "All" at bounding box center [591, 277] width 45 height 12
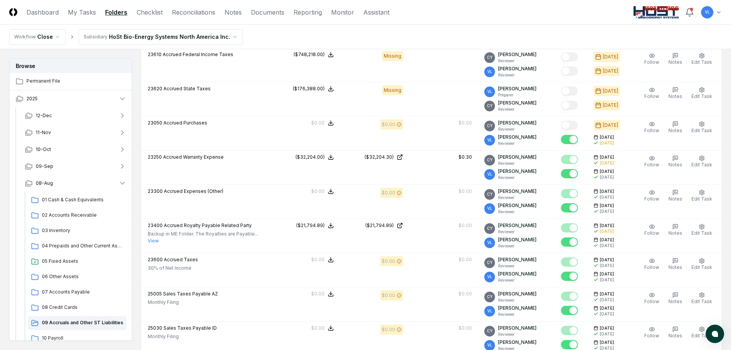
scroll to position [230, 0]
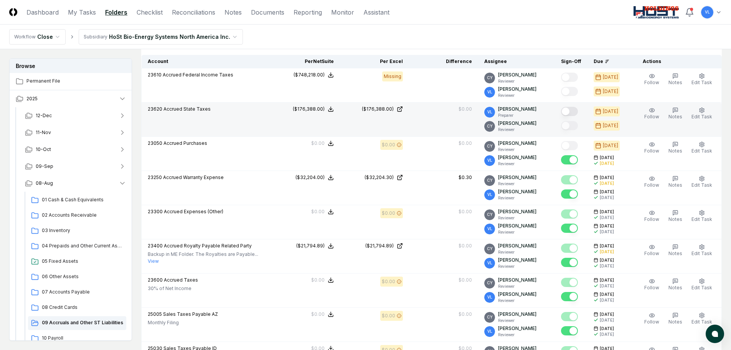
click at [569, 113] on button "Mark complete" at bounding box center [569, 111] width 17 height 9
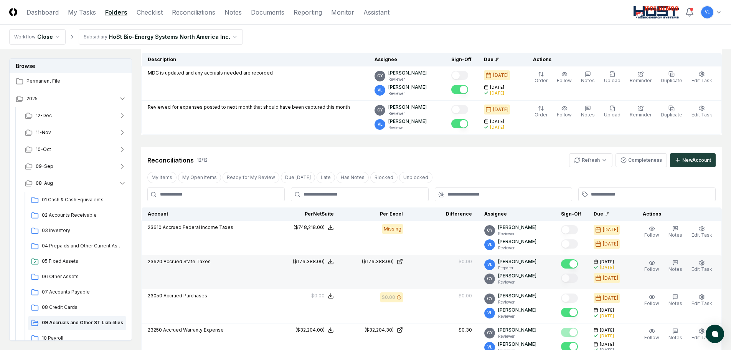
scroll to position [77, 0]
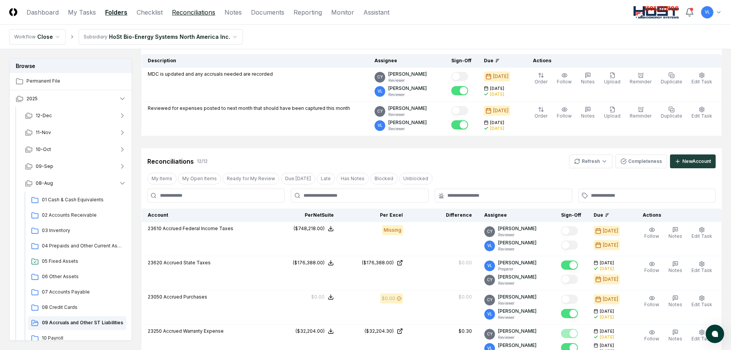
click at [201, 14] on link "Reconciliations" at bounding box center [193, 12] width 43 height 9
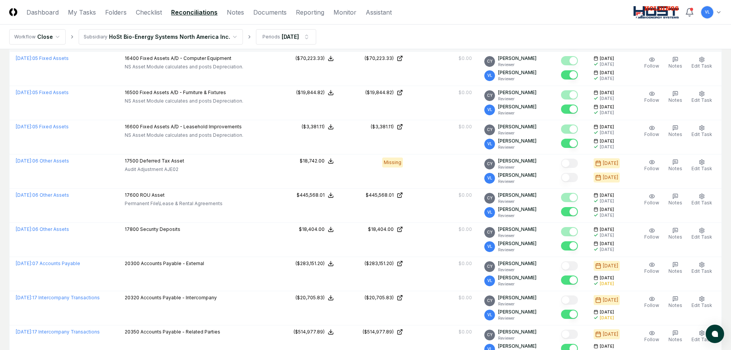
scroll to position [1494, 0]
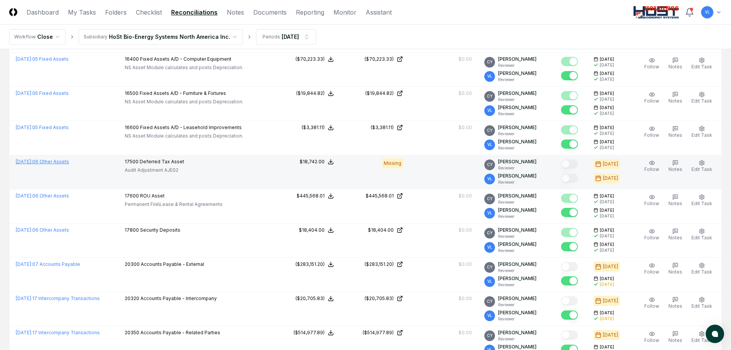
click at [63, 162] on link "[DATE] : 06 Other Assets" at bounding box center [42, 162] width 53 height 6
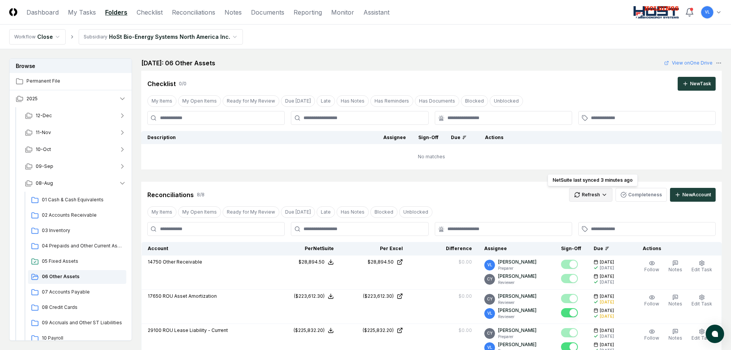
click at [594, 194] on html "CloseCore Dashboard My Tasks Folders Checklist Reconciliations Notes Documents …" at bounding box center [365, 355] width 731 height 711
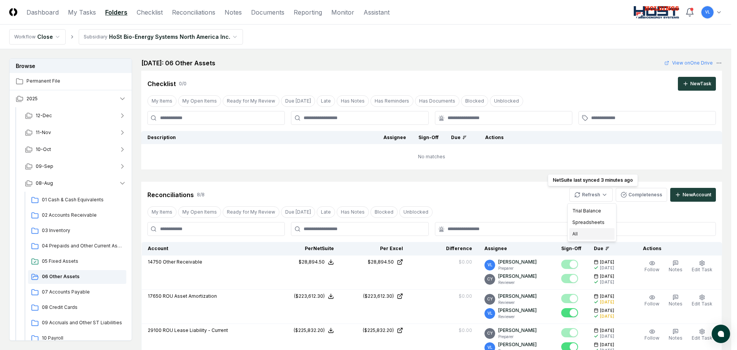
click at [579, 233] on div "All" at bounding box center [591, 234] width 45 height 12
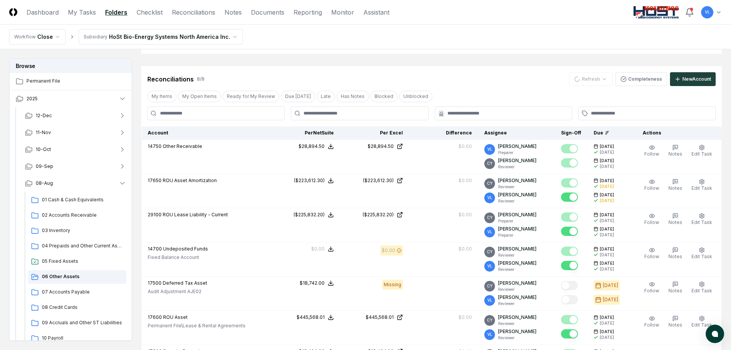
scroll to position [230, 0]
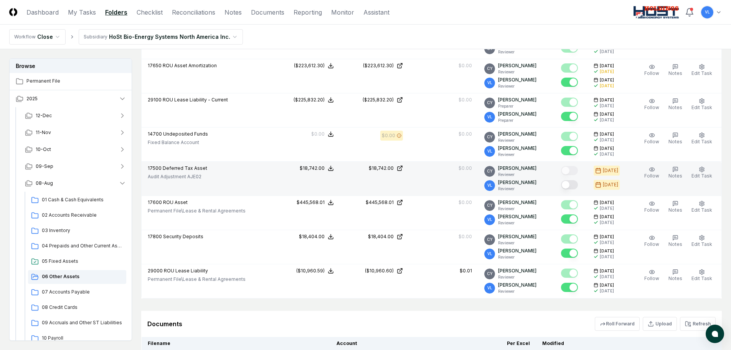
click at [575, 186] on button "Mark complete" at bounding box center [569, 184] width 17 height 9
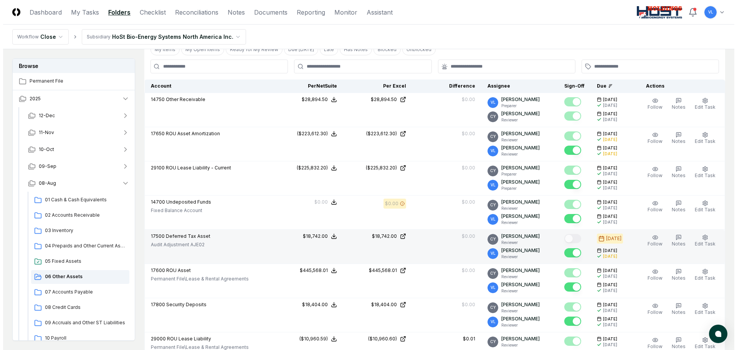
scroll to position [0, 0]
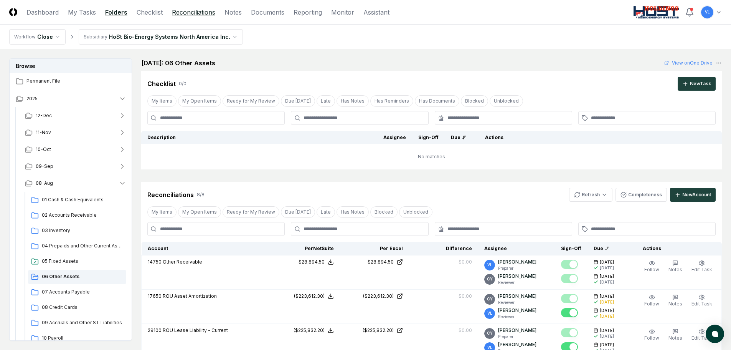
click at [197, 15] on link "Reconciliations" at bounding box center [193, 12] width 43 height 9
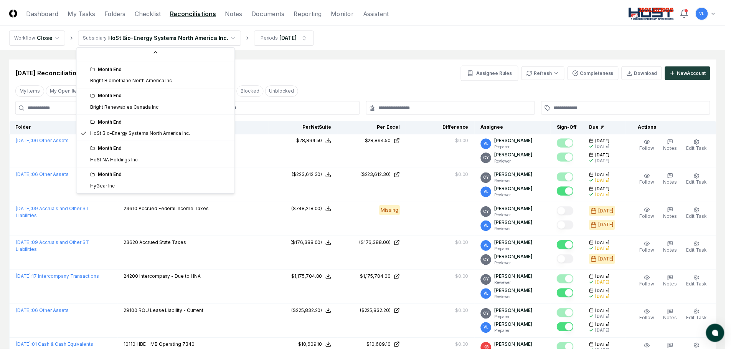
scroll to position [82, 0]
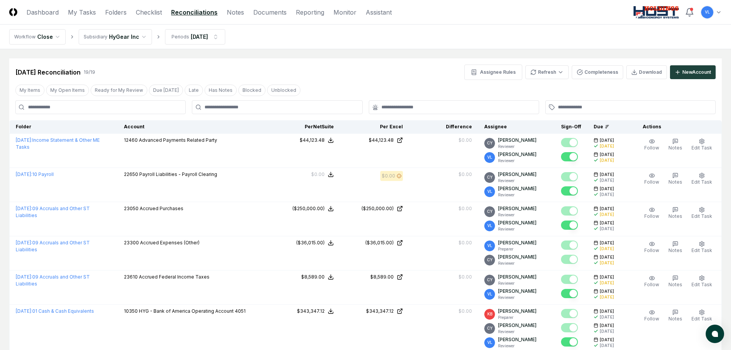
drag, startPoint x: 120, startPoint y: 11, endPoint x: 119, endPoint y: 21, distance: 10.4
click at [120, 11] on link "Folders" at bounding box center [115, 12] width 21 height 9
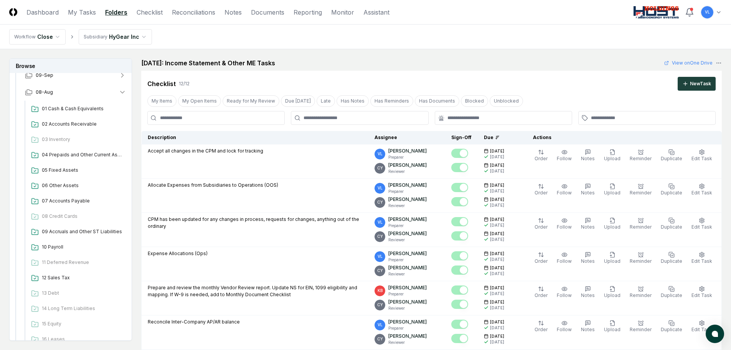
scroll to position [154, 0]
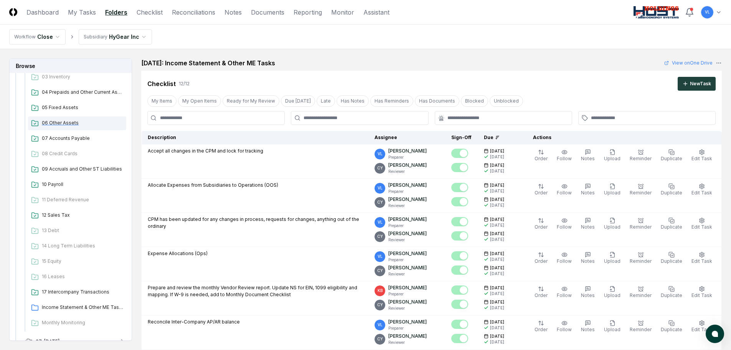
click at [60, 120] on span "06 Other Assets" at bounding box center [82, 122] width 81 height 7
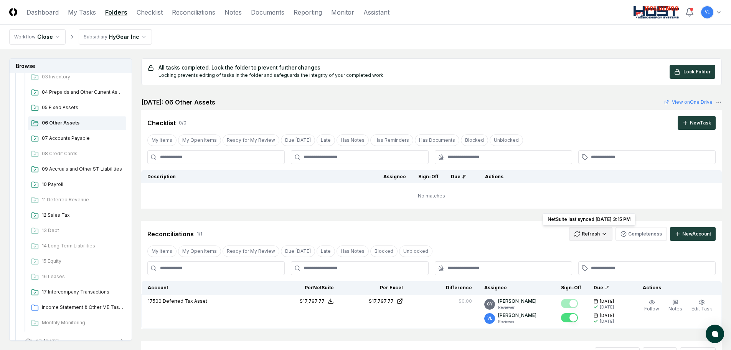
click at [593, 235] on html "CloseCore Dashboard My Tasks Folders Checklist Reconciliations Notes Documents …" at bounding box center [365, 228] width 731 height 456
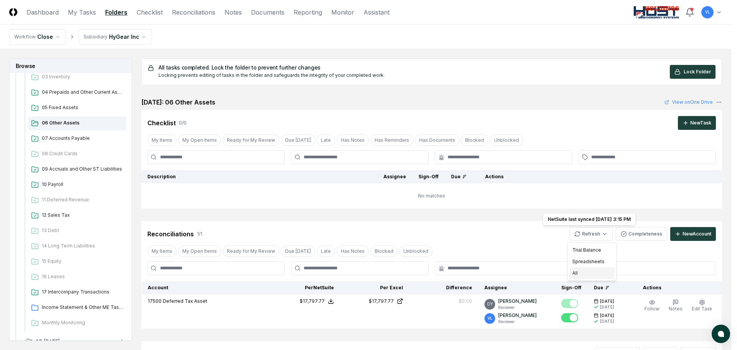
click at [578, 277] on div "All" at bounding box center [591, 273] width 45 height 12
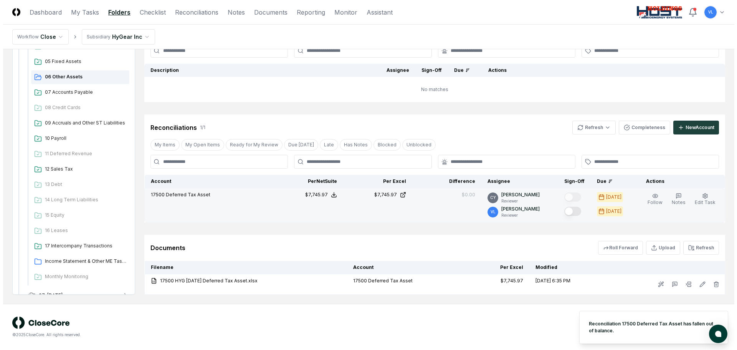
scroll to position [67, 0]
click at [576, 210] on button "Mark complete" at bounding box center [569, 211] width 17 height 9
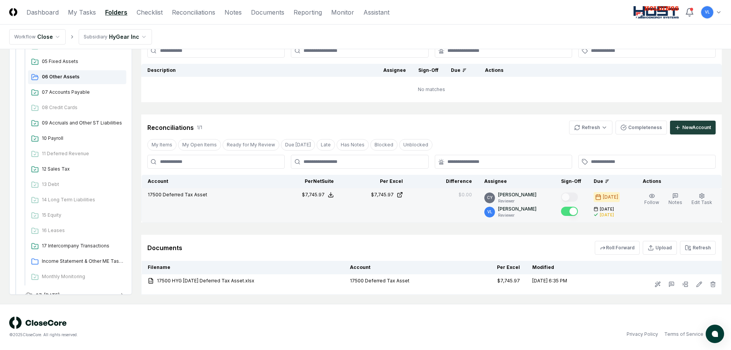
click at [137, 34] on html "CloseCore Dashboard My Tasks Folders Checklist Reconciliations Notes Documents …" at bounding box center [365, 141] width 731 height 417
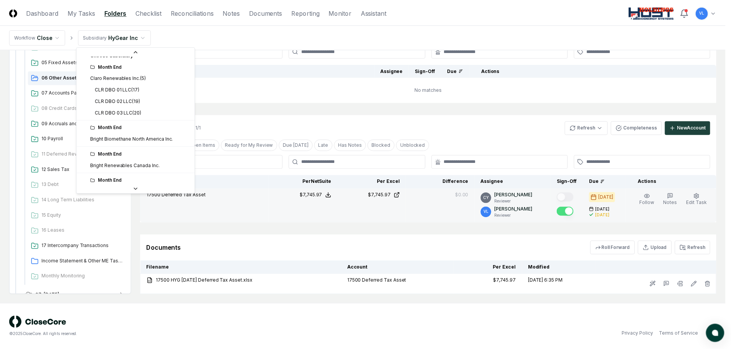
scroll to position [0, 0]
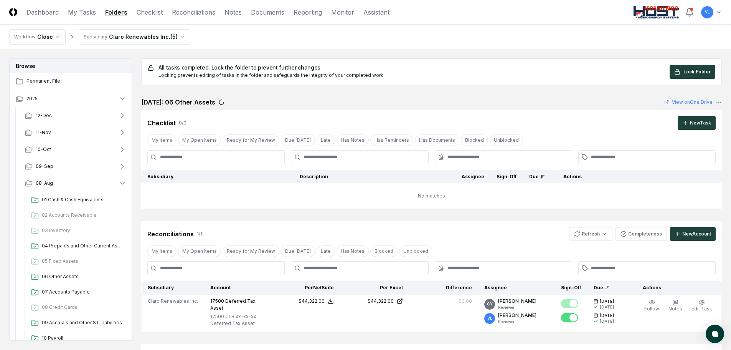
click at [176, 36] on html "CloseCore Dashboard My Tasks Folders Checklist Reconciliations Notes Documents …" at bounding box center [365, 229] width 731 height 459
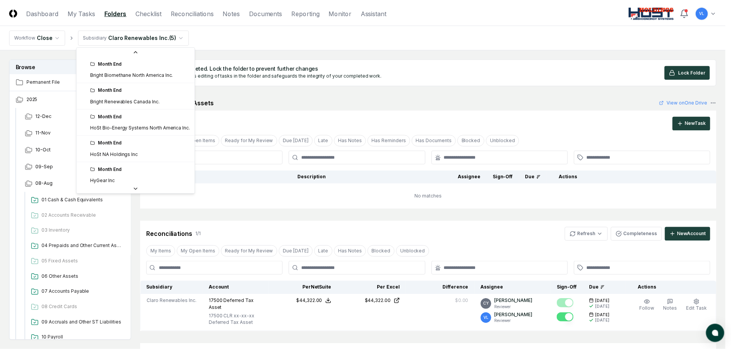
scroll to position [67, 0]
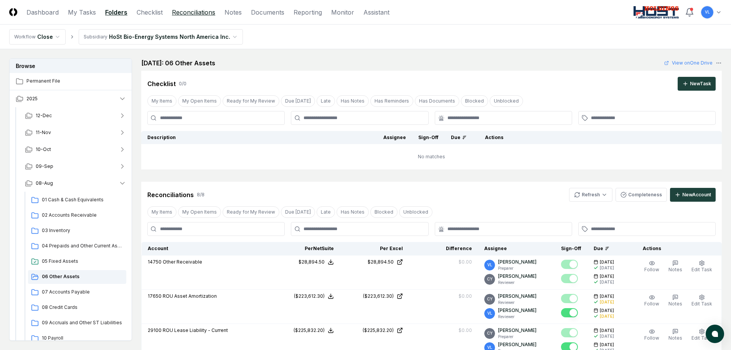
click at [193, 14] on link "Reconciliations" at bounding box center [193, 12] width 43 height 9
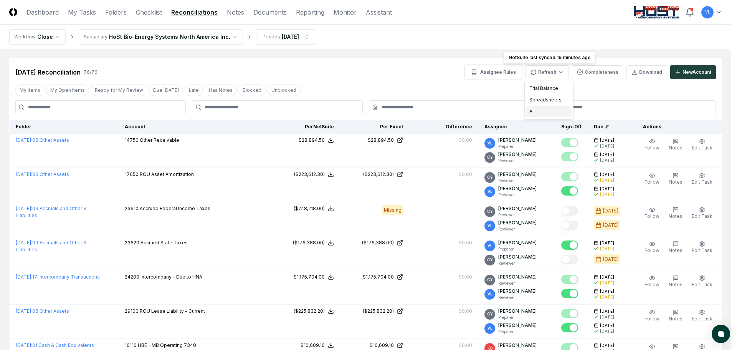
click at [532, 110] on div "All" at bounding box center [548, 112] width 45 height 12
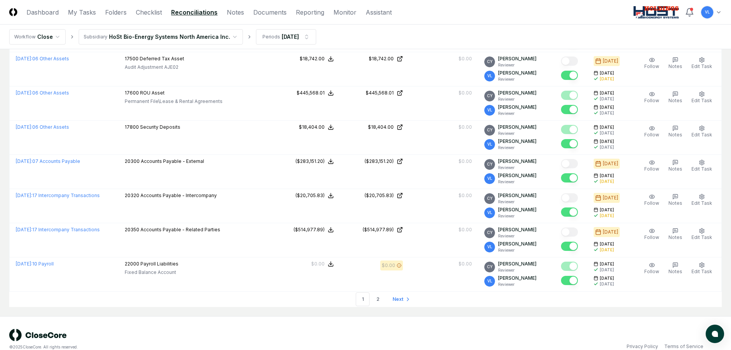
scroll to position [1609, 0]
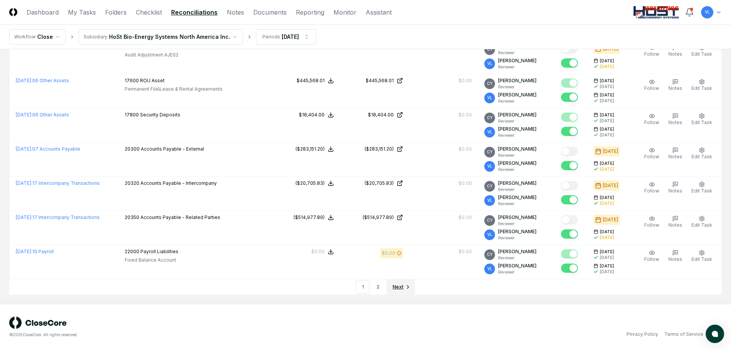
click at [400, 290] on link "Next" at bounding box center [401, 286] width 28 height 15
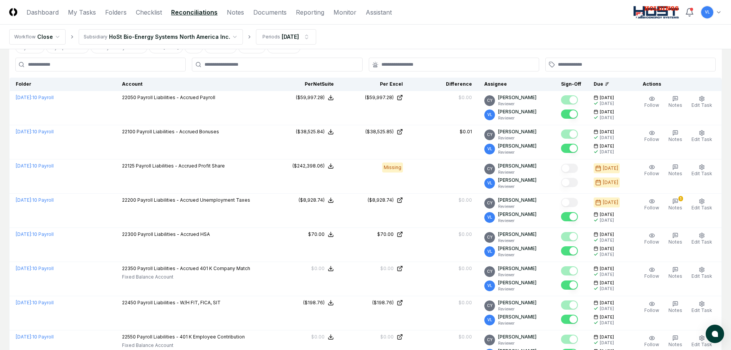
scroll to position [13, 0]
